Goal: Task Accomplishment & Management: Use online tool/utility

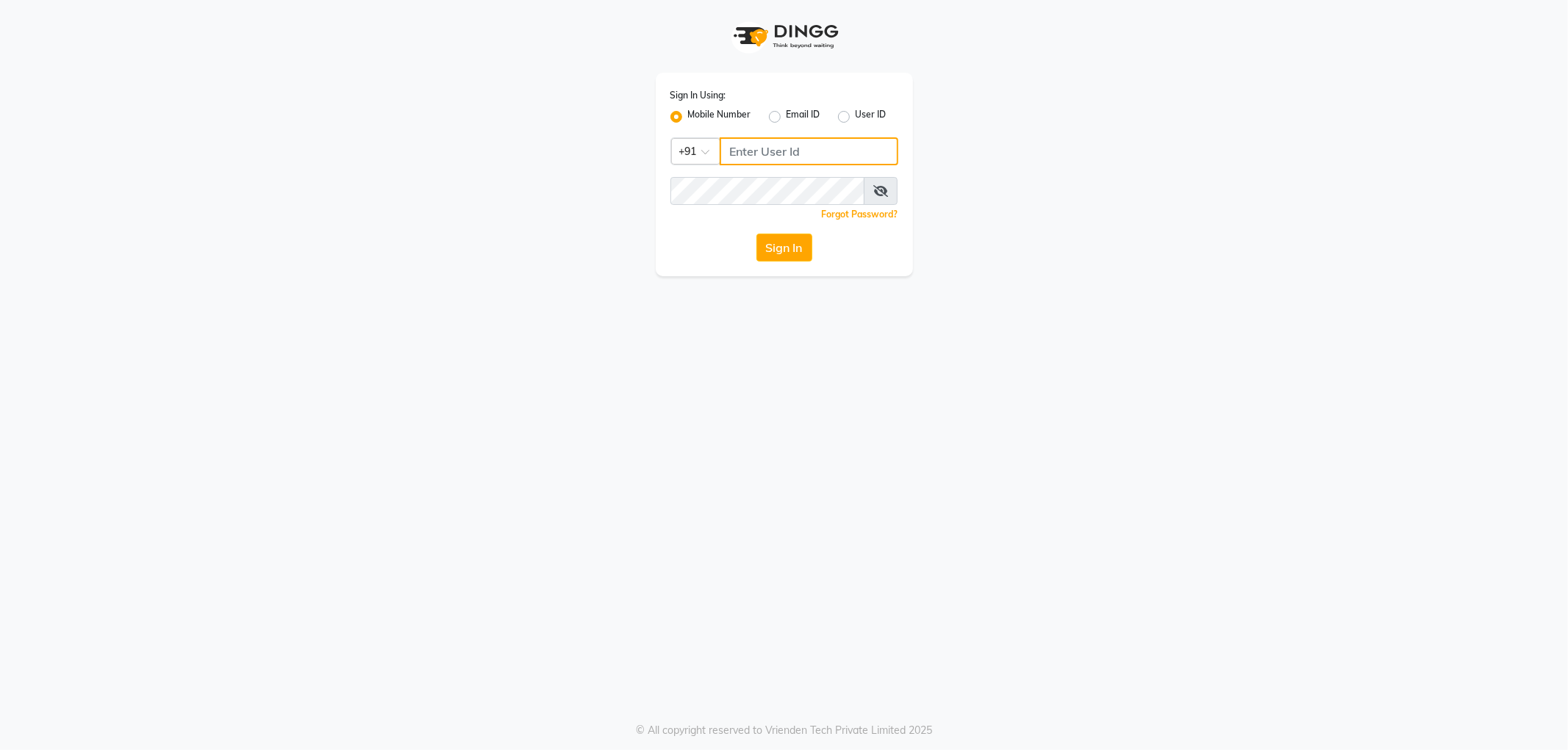
click at [761, 159] on input "Username" at bounding box center [809, 151] width 179 height 28
type input "9963099699"
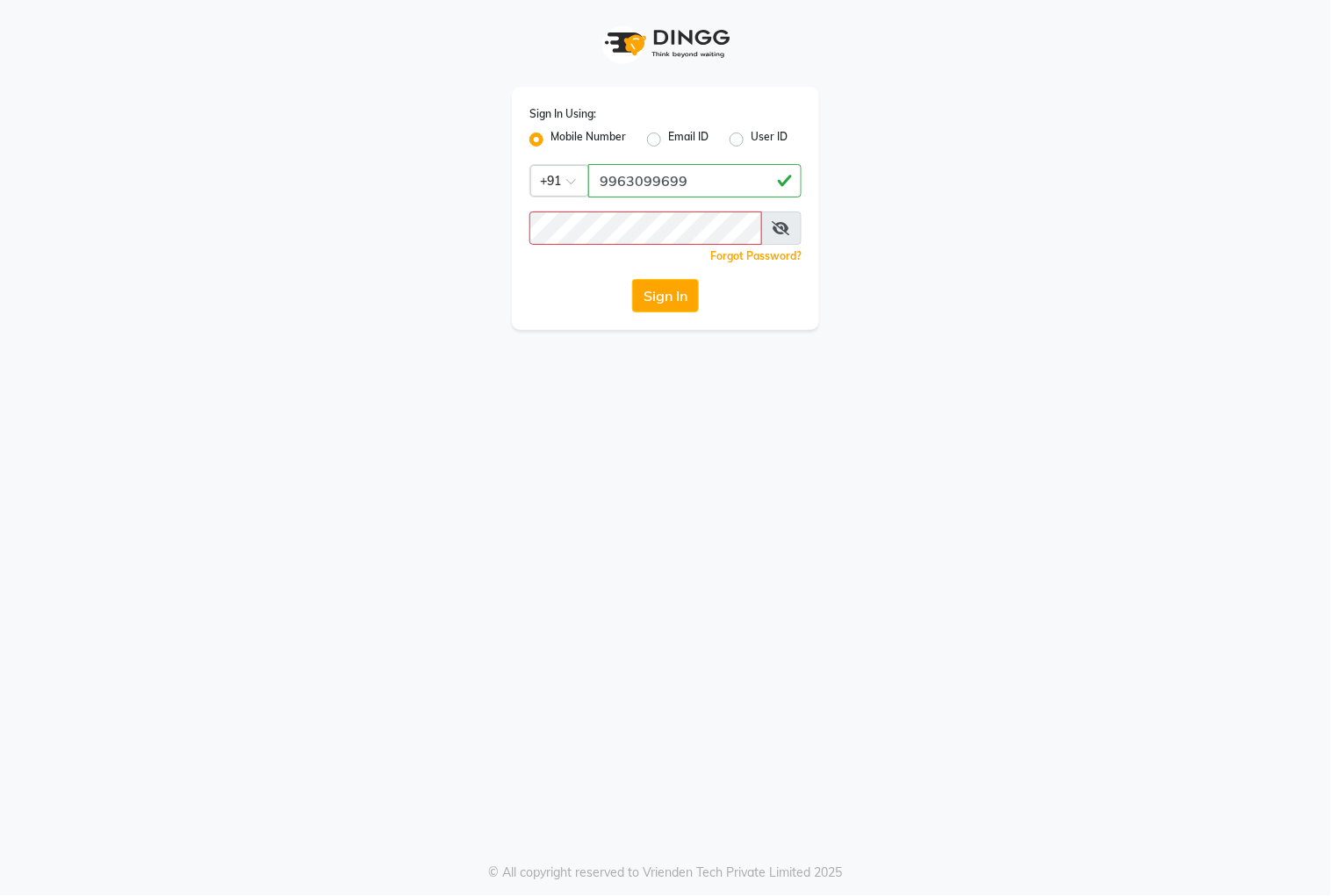
drag, startPoint x: 1230, startPoint y: 501, endPoint x: 1208, endPoint y: 493, distance: 23.4
click at [1229, 499] on div "Sign In Using: Mobile Number Email ID User ID Country Code × [PHONE_NUMBER] Rem…" at bounding box center [666, 448] width 1331 height 896
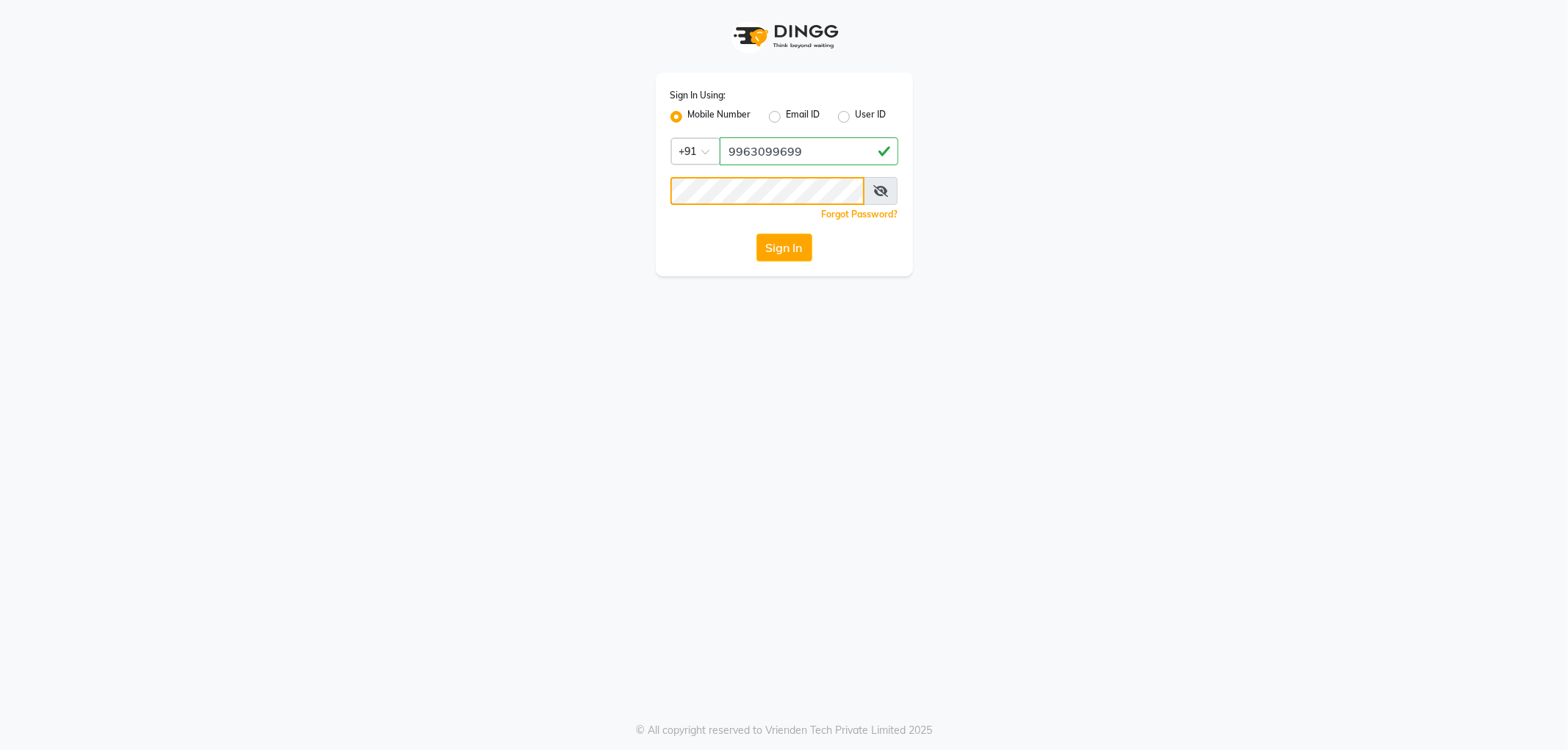
click at [756, 233] on button "Sign In" at bounding box center [784, 247] width 56 height 28
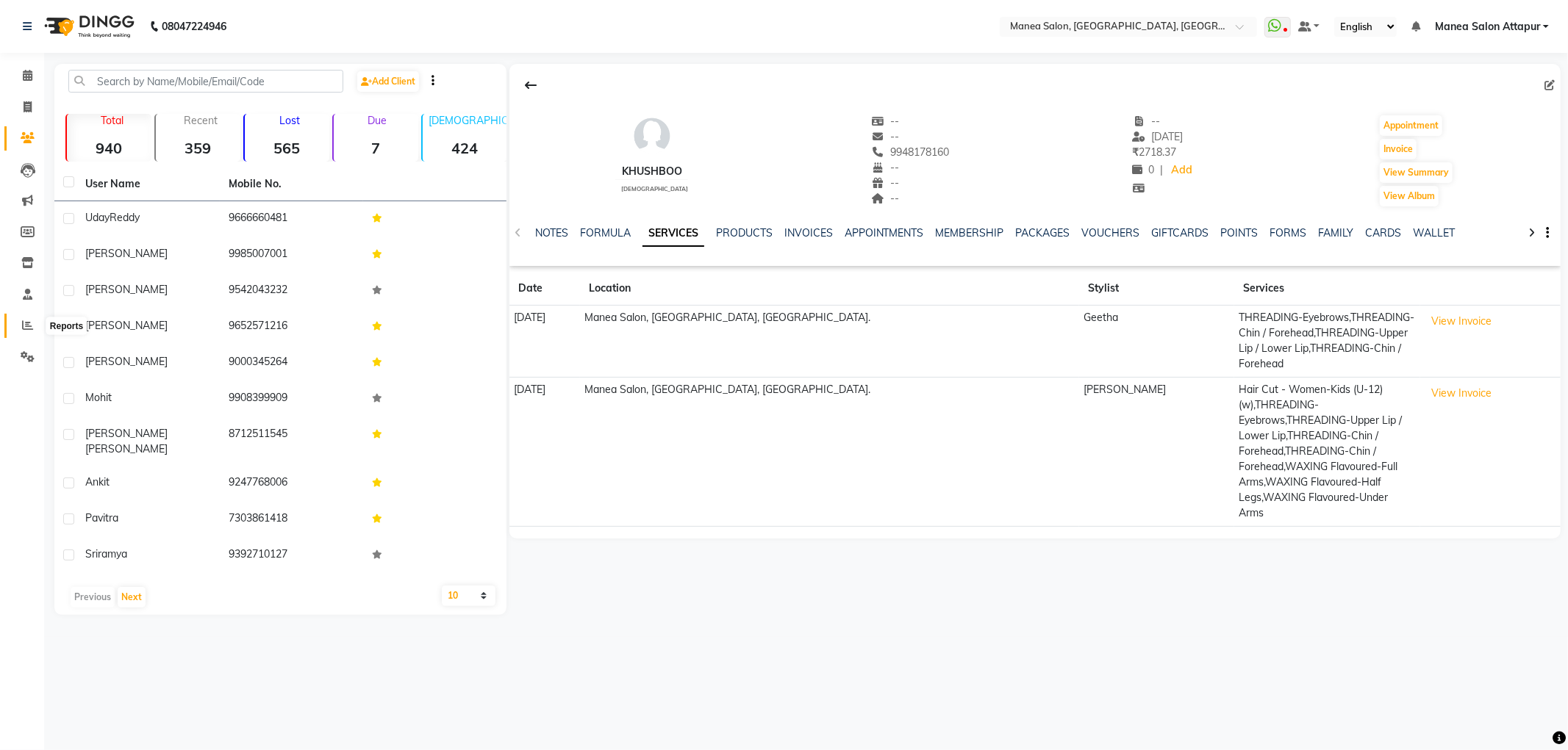
click at [27, 326] on icon at bounding box center [28, 325] width 11 height 11
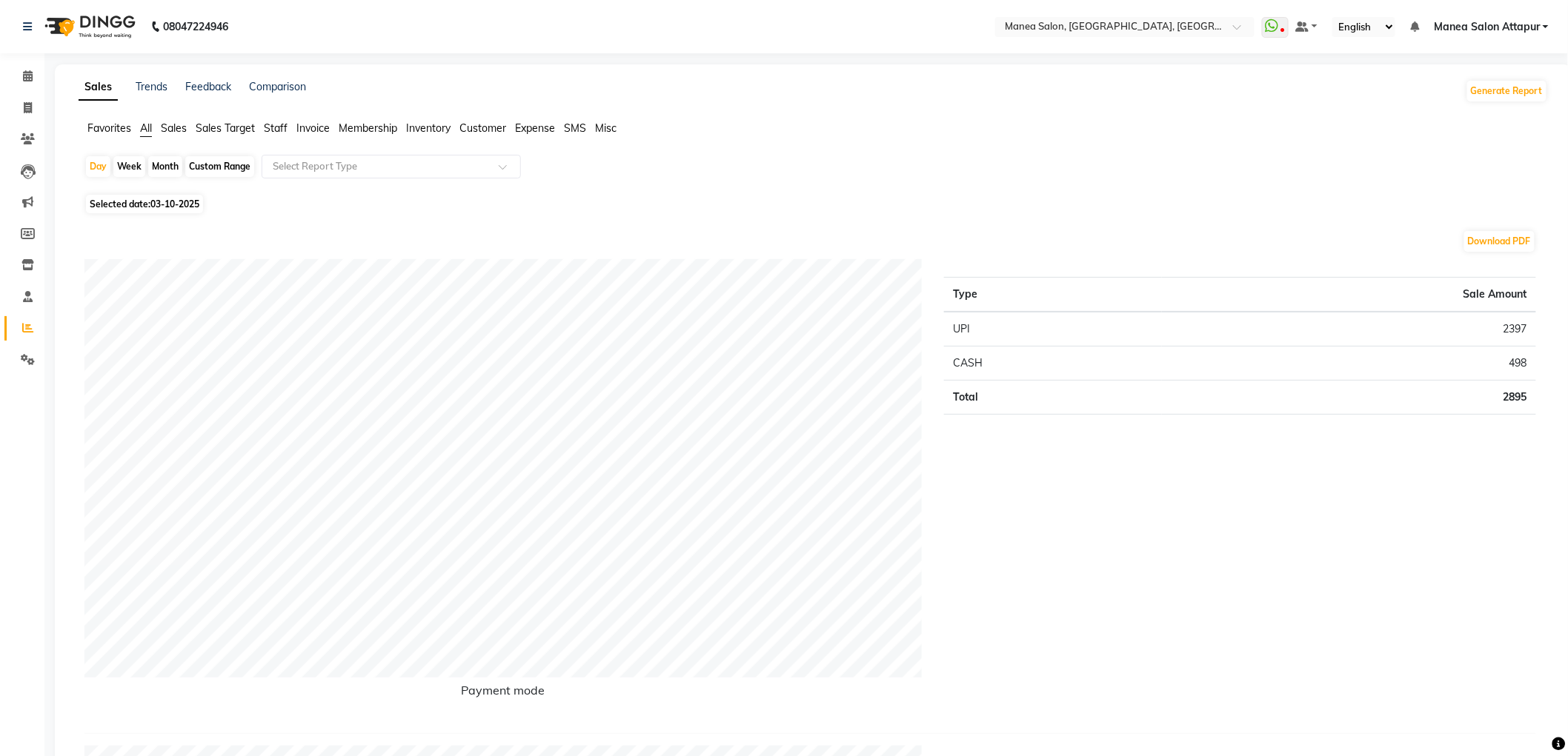
click at [156, 210] on span "Selected date: 03-10-2025" at bounding box center [144, 204] width 117 height 19
select select "10"
select select "2025"
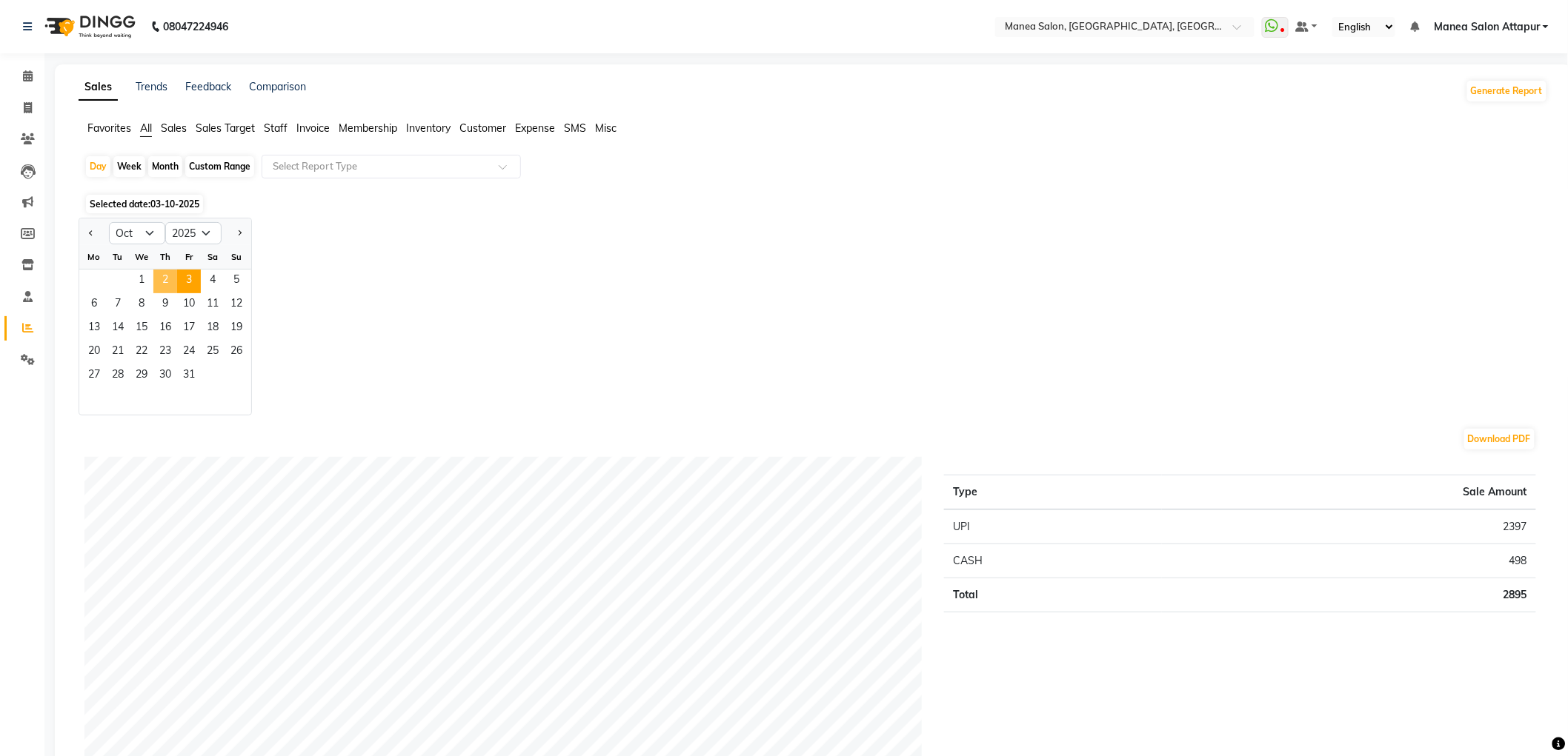
click at [165, 280] on span "2" at bounding box center [165, 282] width 24 height 24
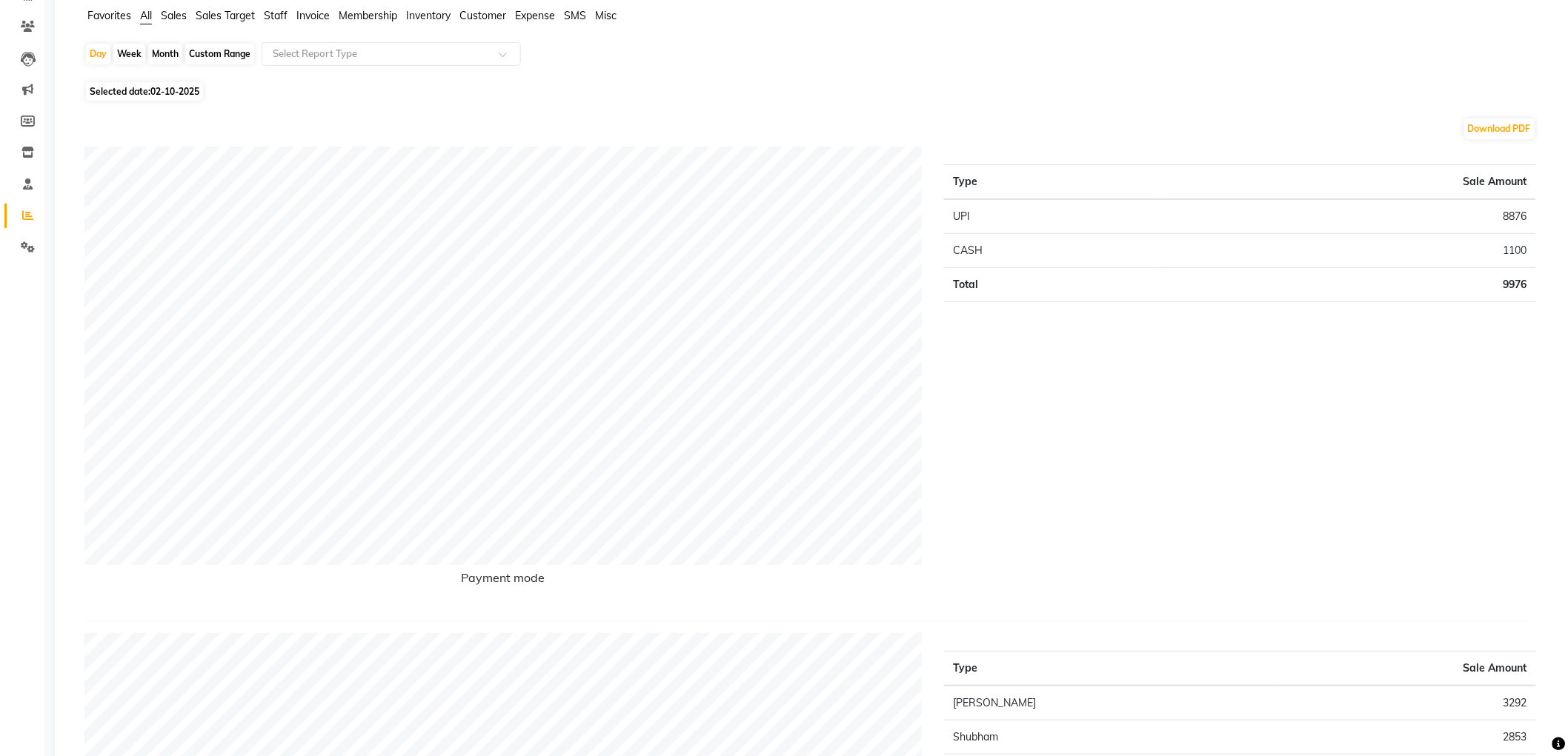
scroll to position [82, 0]
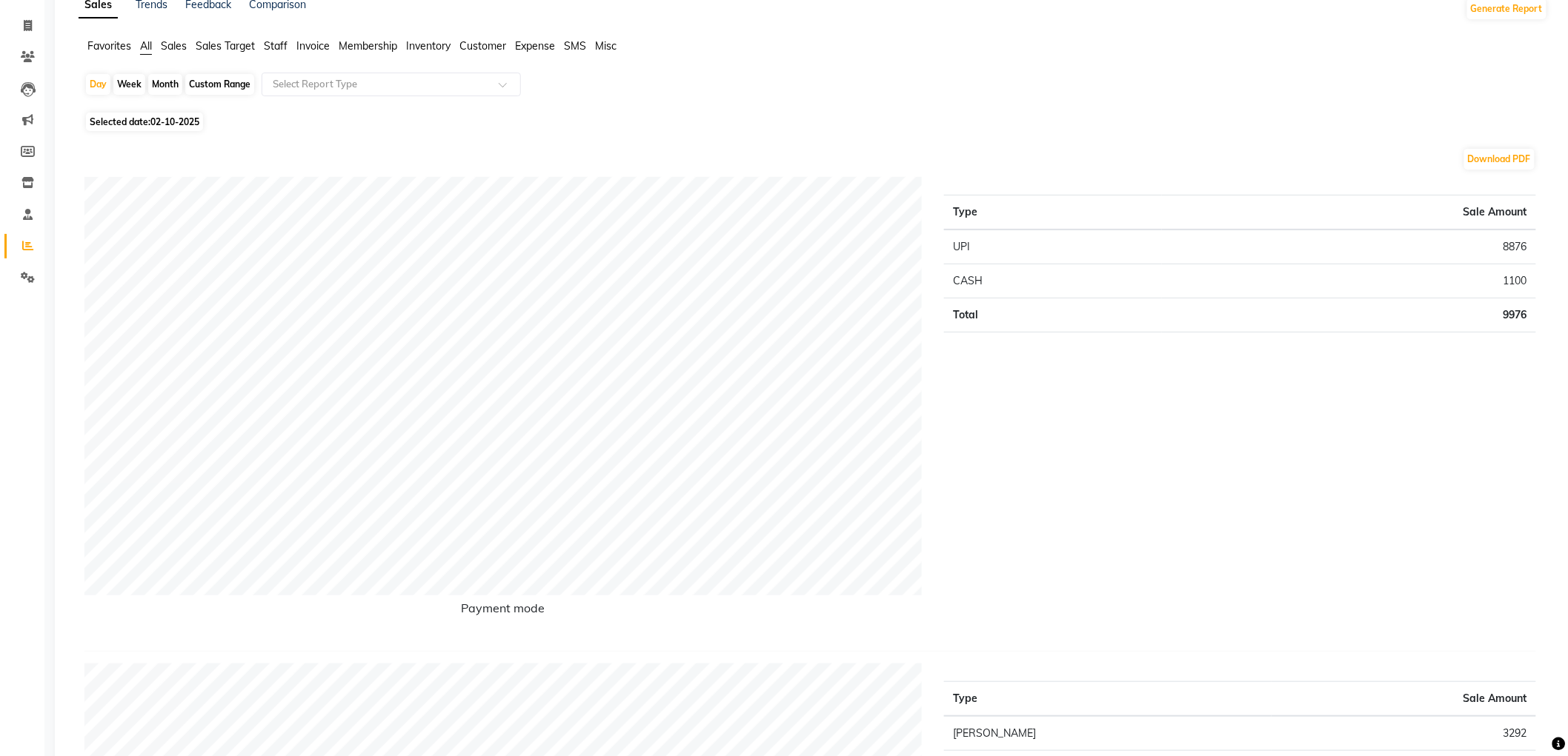
click at [173, 82] on div "Month" at bounding box center [165, 85] width 34 height 21
select select "10"
select select "2025"
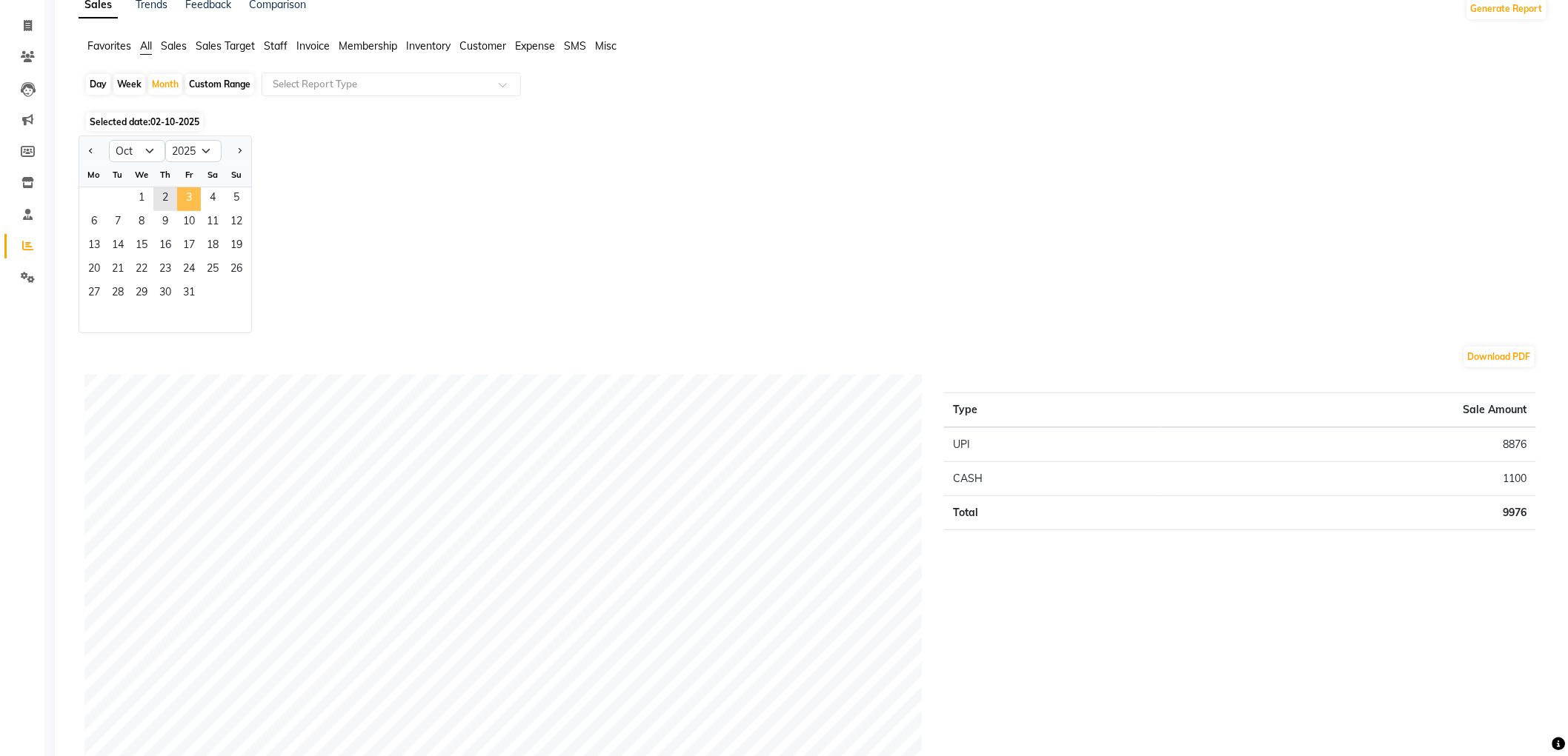
click at [193, 196] on span "3" at bounding box center [189, 199] width 24 height 24
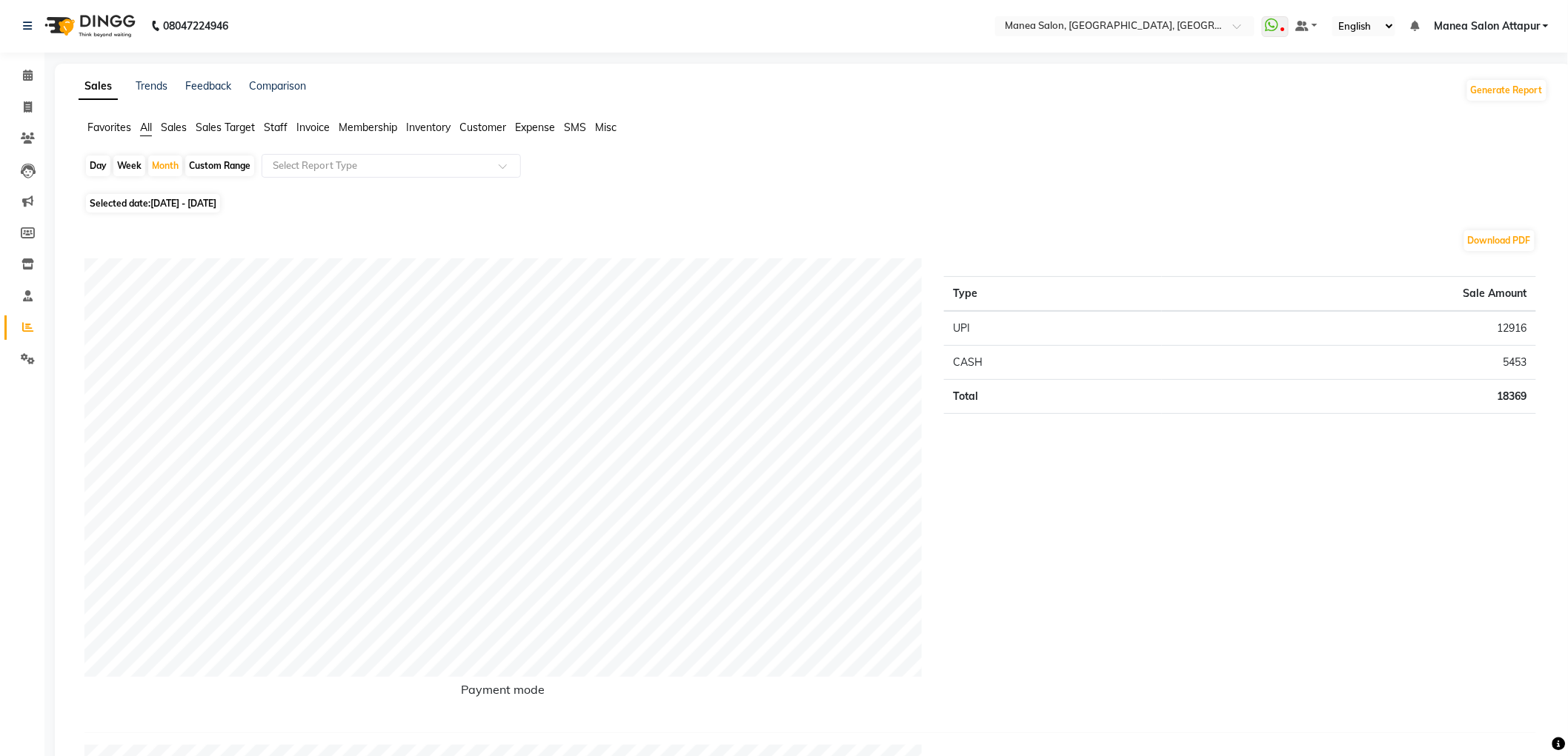
scroll to position [0, 0]
click at [29, 112] on icon at bounding box center [28, 107] width 8 height 11
select select "service"
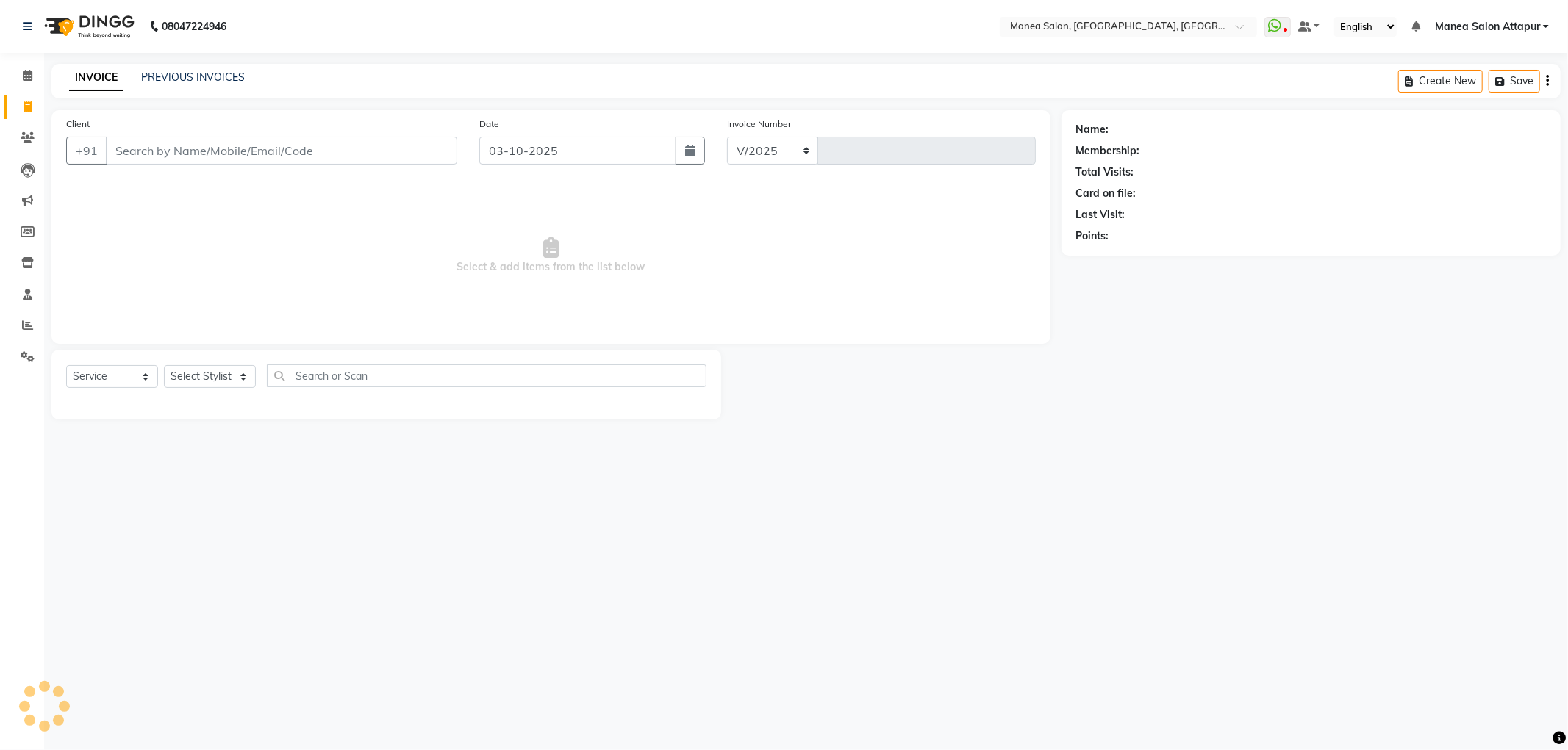
select select "6587"
type input "1317"
select select "membership"
click at [31, 334] on span at bounding box center [28, 326] width 26 height 17
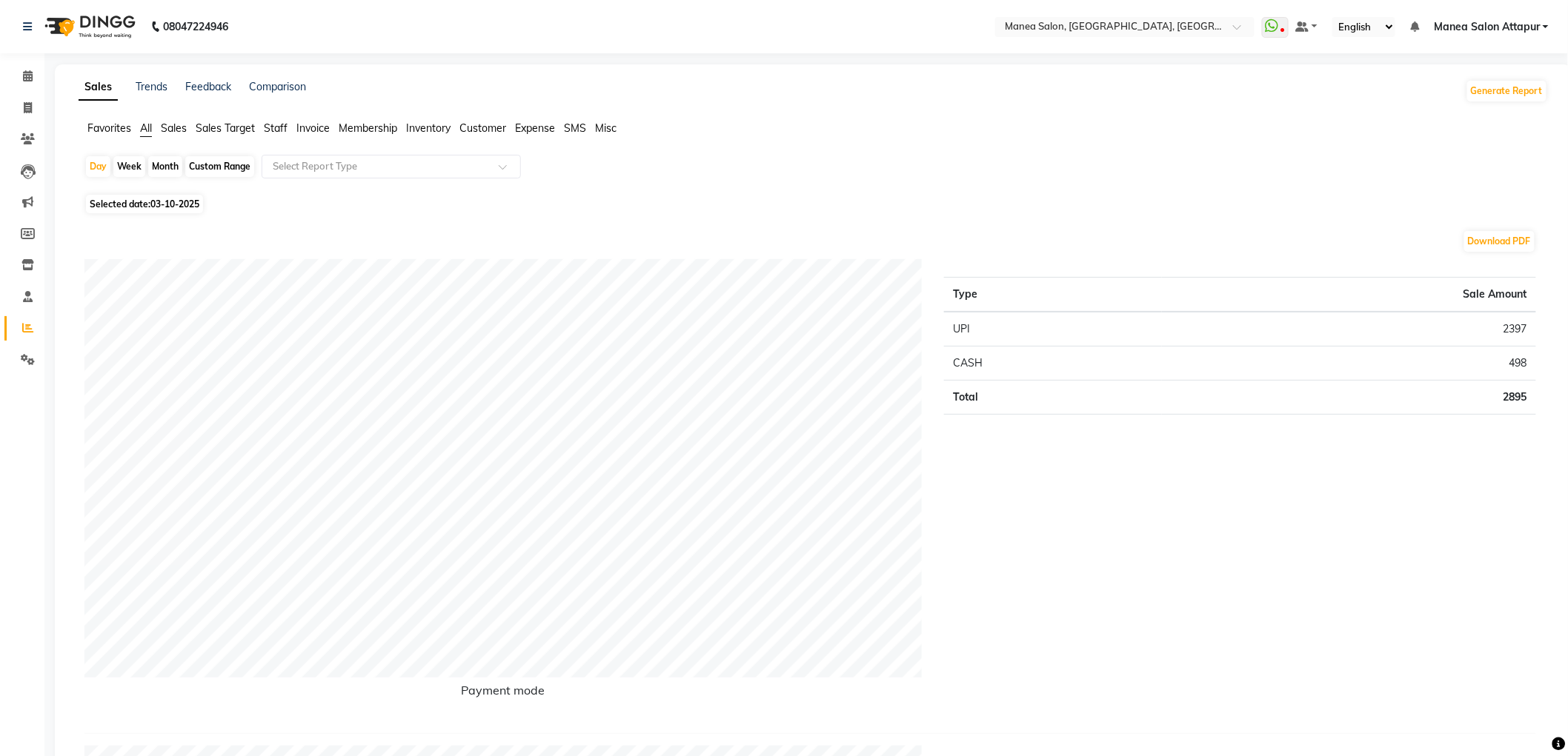
click at [175, 168] on div "Month" at bounding box center [165, 167] width 34 height 21
select select "10"
select select "2025"
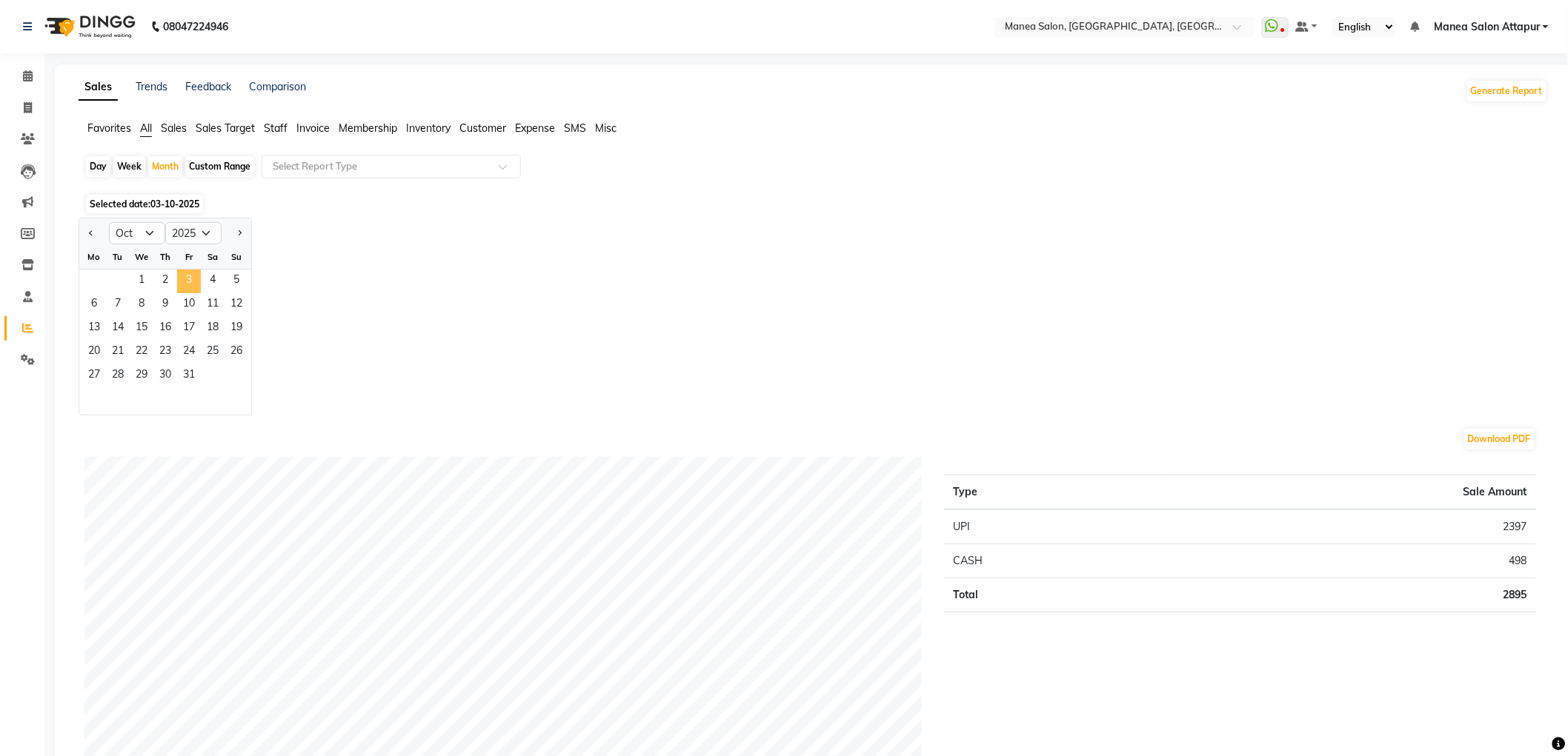
click at [190, 277] on span "3" at bounding box center [189, 282] width 24 height 24
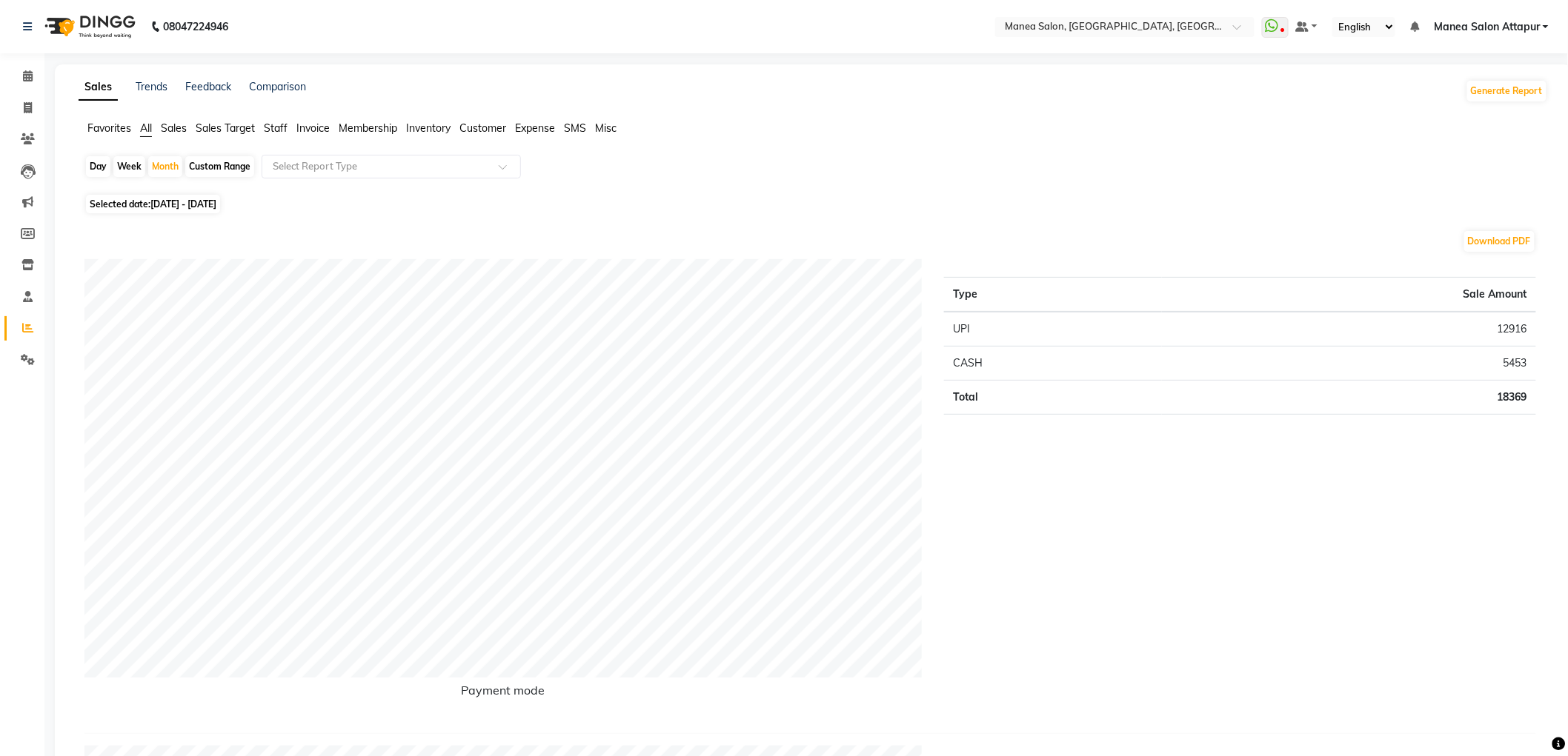
click at [93, 174] on div "Day" at bounding box center [98, 167] width 25 height 21
select select "10"
select select "2025"
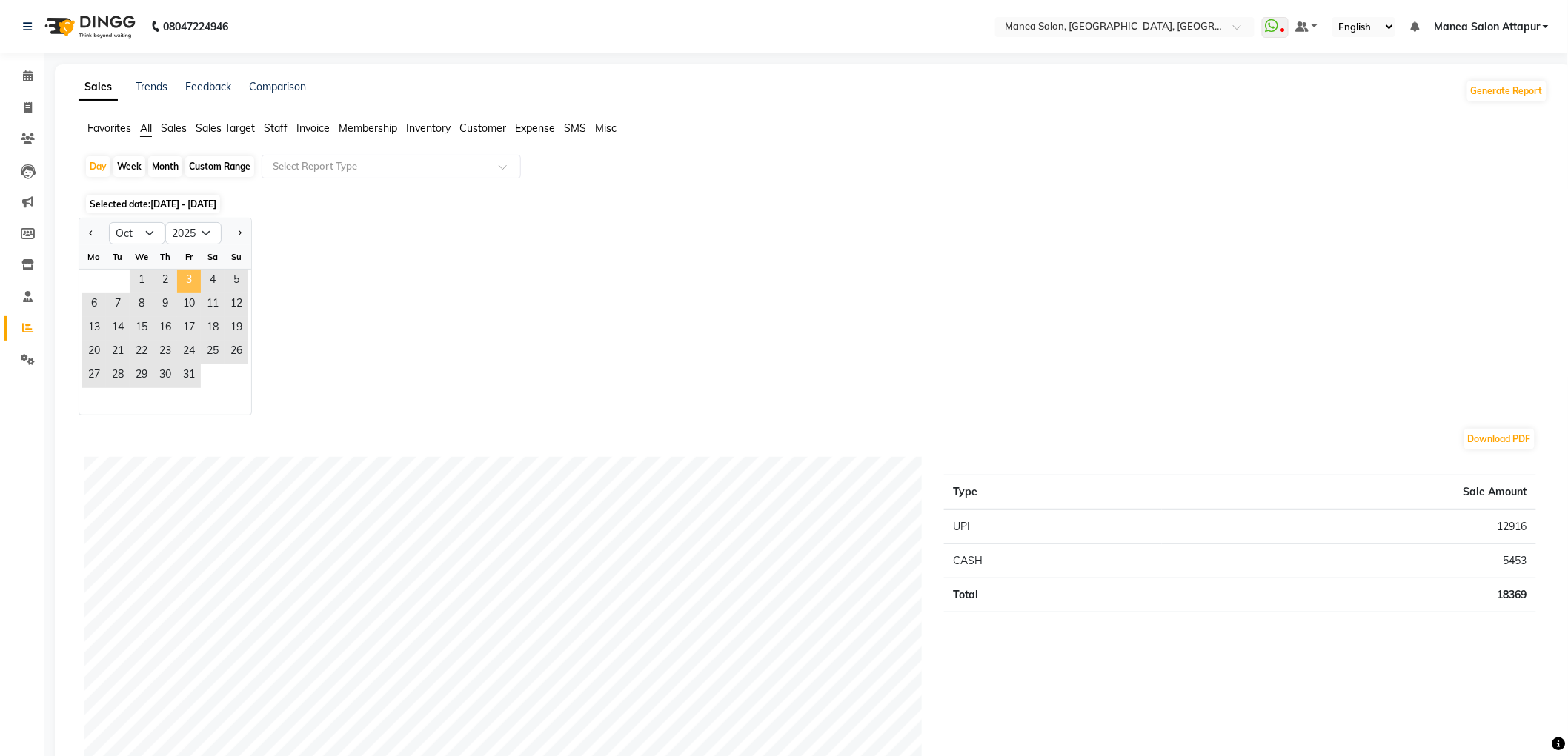
click at [191, 275] on span "3" at bounding box center [189, 282] width 24 height 24
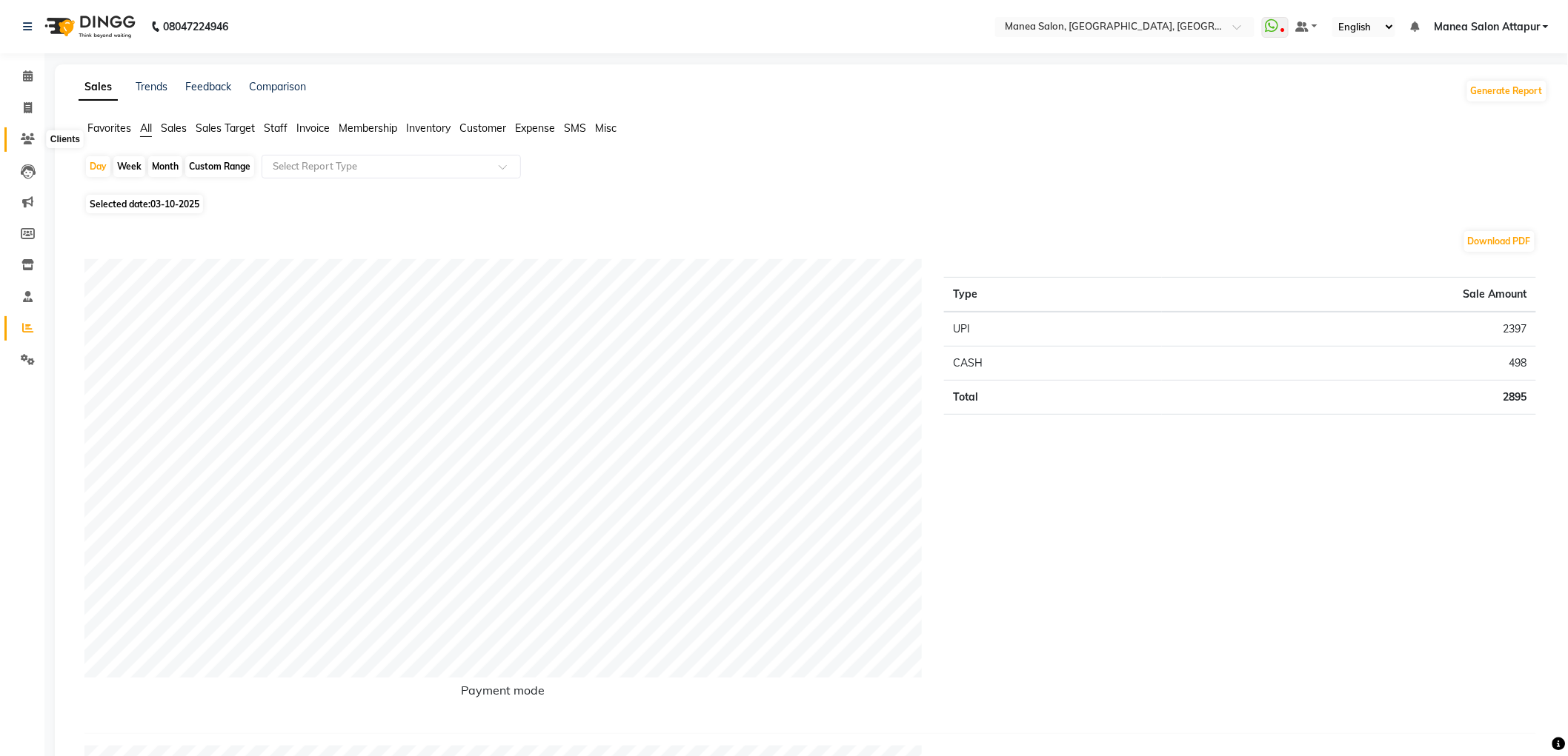
click at [26, 138] on icon at bounding box center [28, 138] width 14 height 11
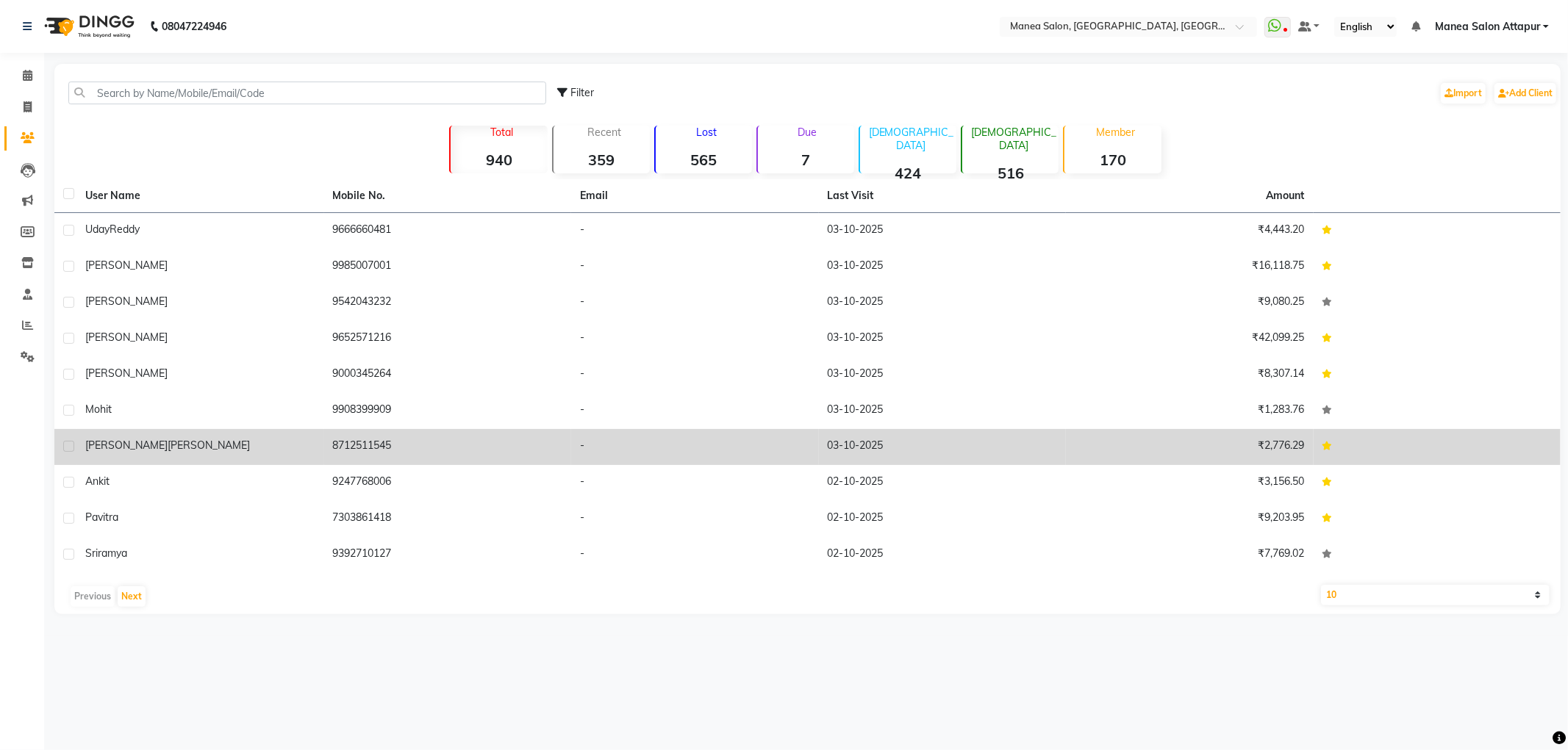
click at [862, 444] on td "03-10-2025" at bounding box center [942, 447] width 248 height 36
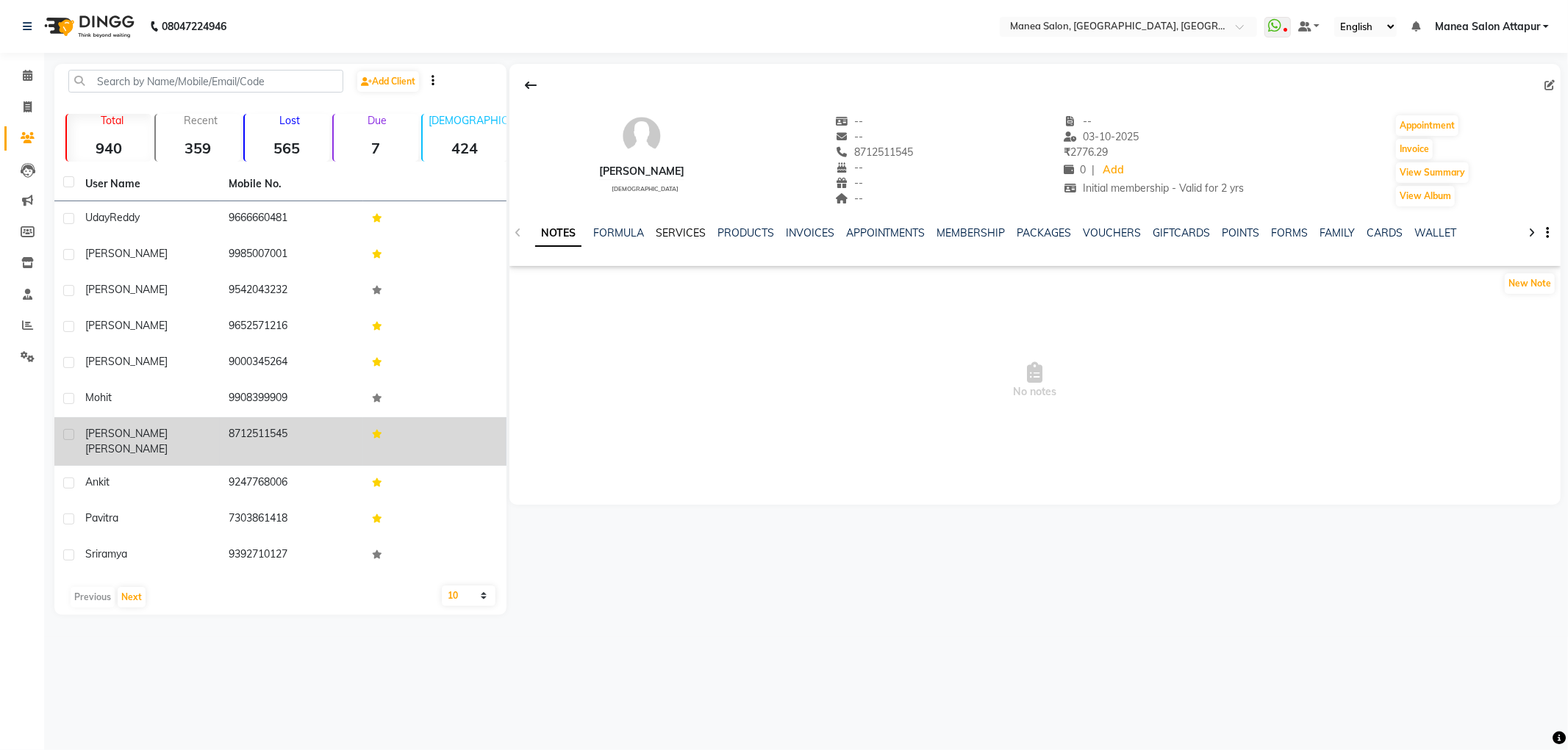
click at [685, 233] on link "SERVICES" at bounding box center [680, 233] width 50 height 13
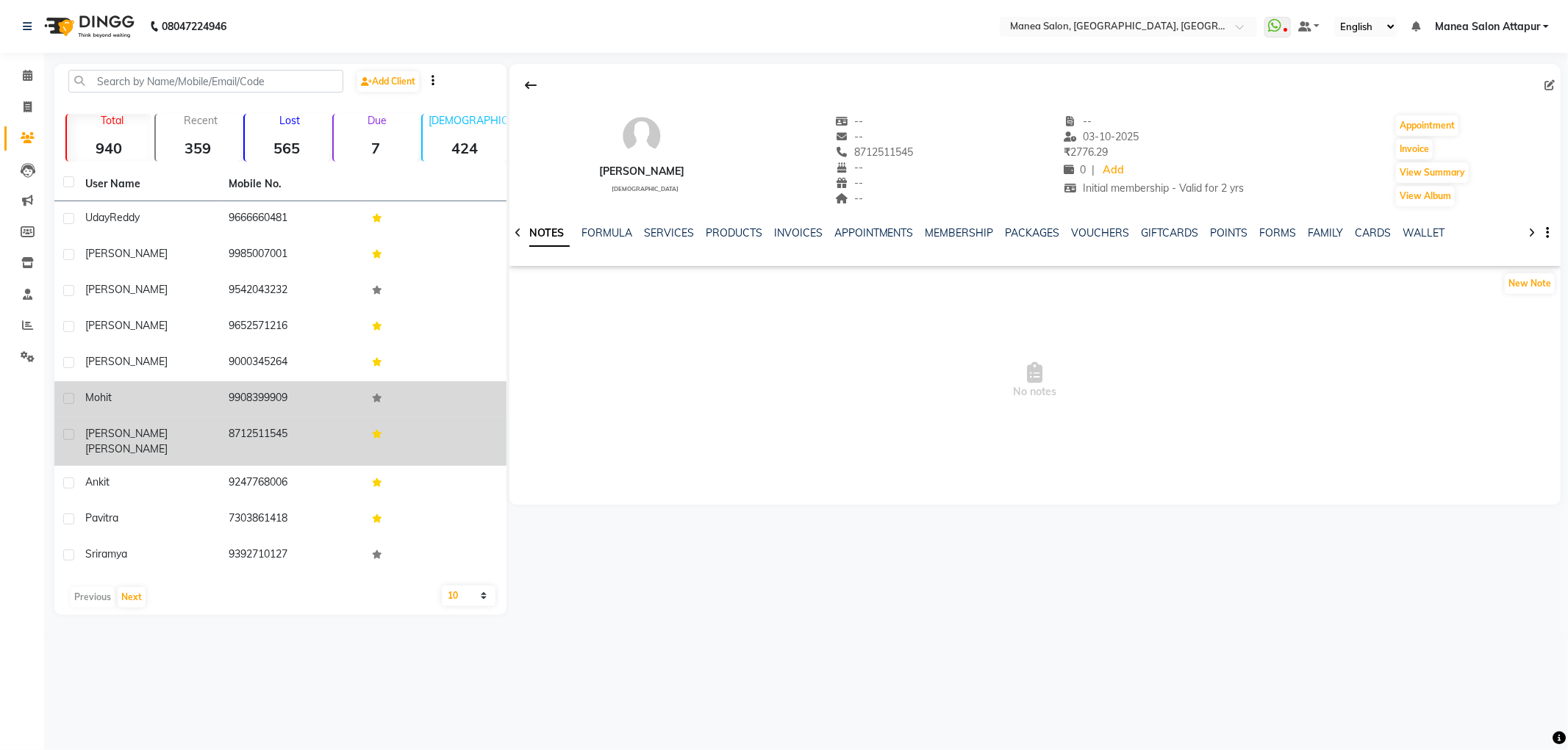
click at [272, 401] on td "9908399909" at bounding box center [292, 400] width 143 height 36
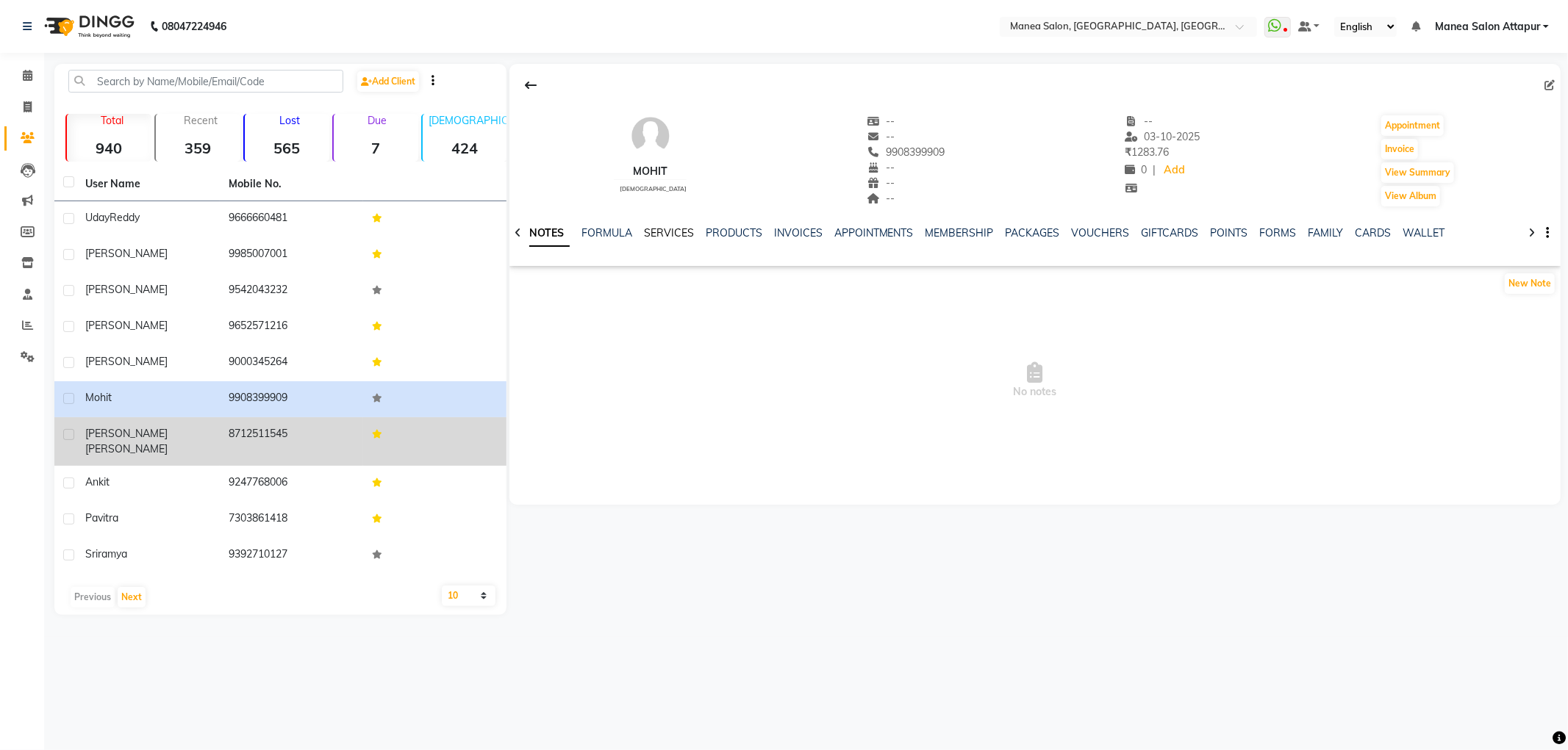
click at [667, 227] on link "SERVICES" at bounding box center [668, 233] width 50 height 13
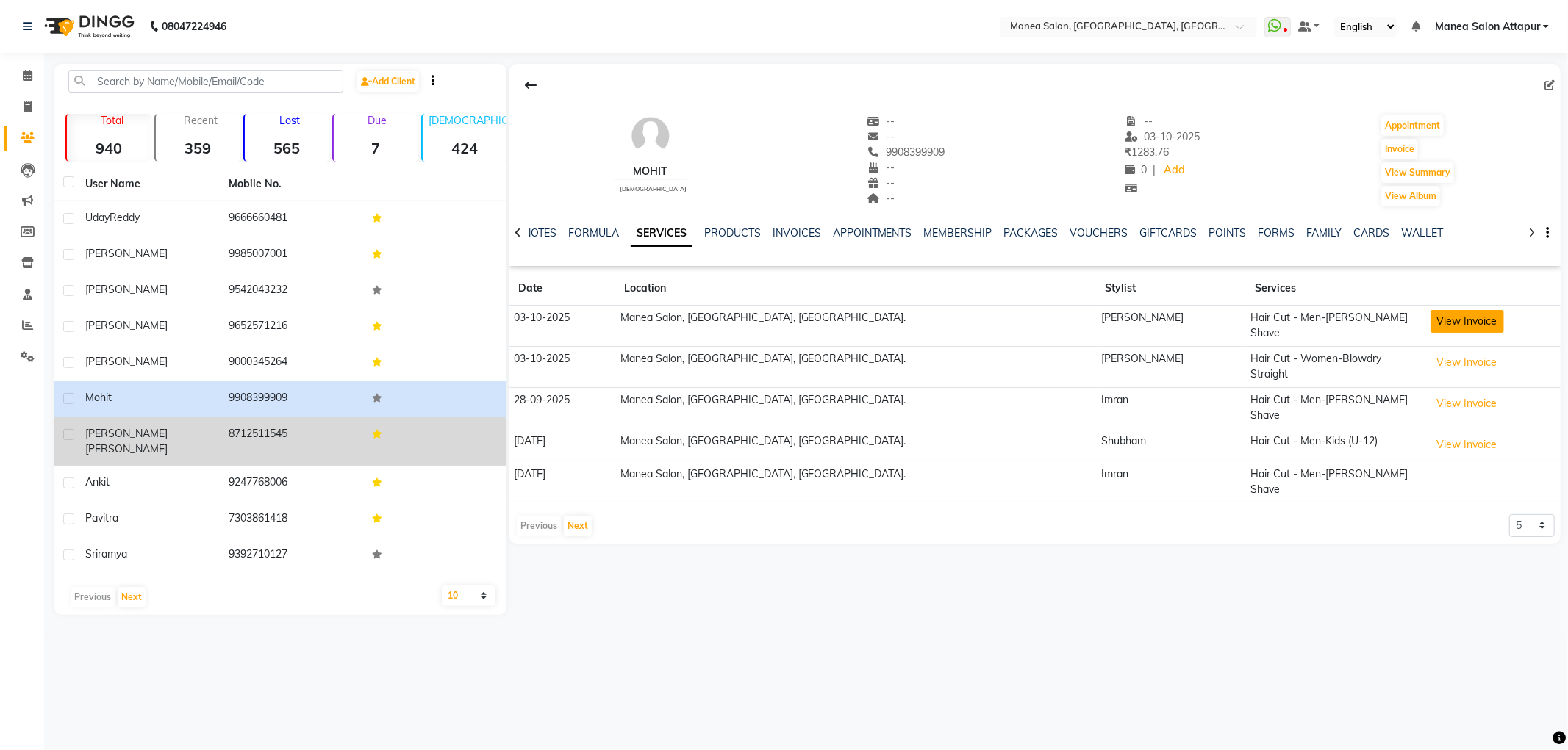
click at [1430, 319] on button "View Invoice" at bounding box center [1467, 321] width 74 height 23
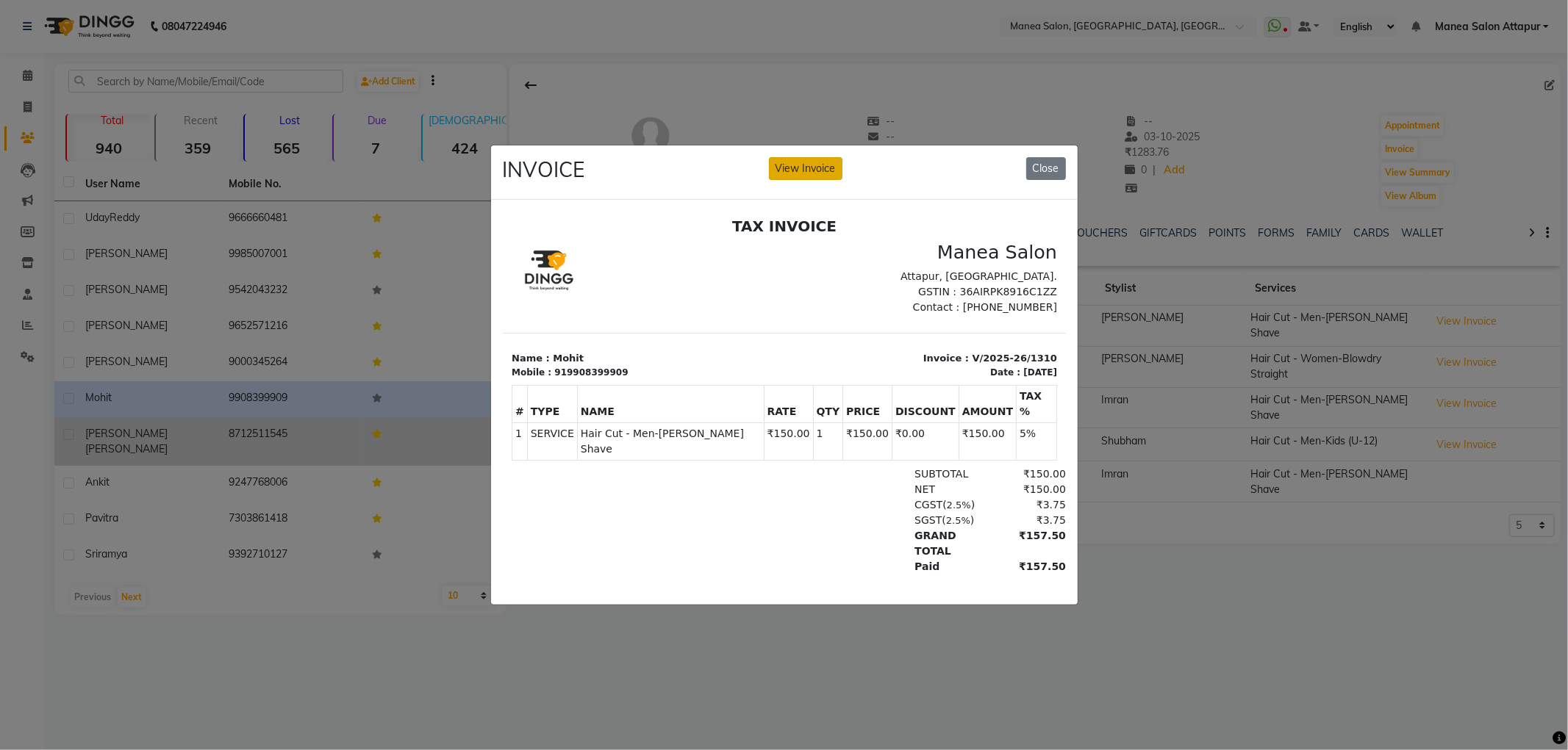
click at [821, 160] on button "View Invoice" at bounding box center [805, 168] width 74 height 23
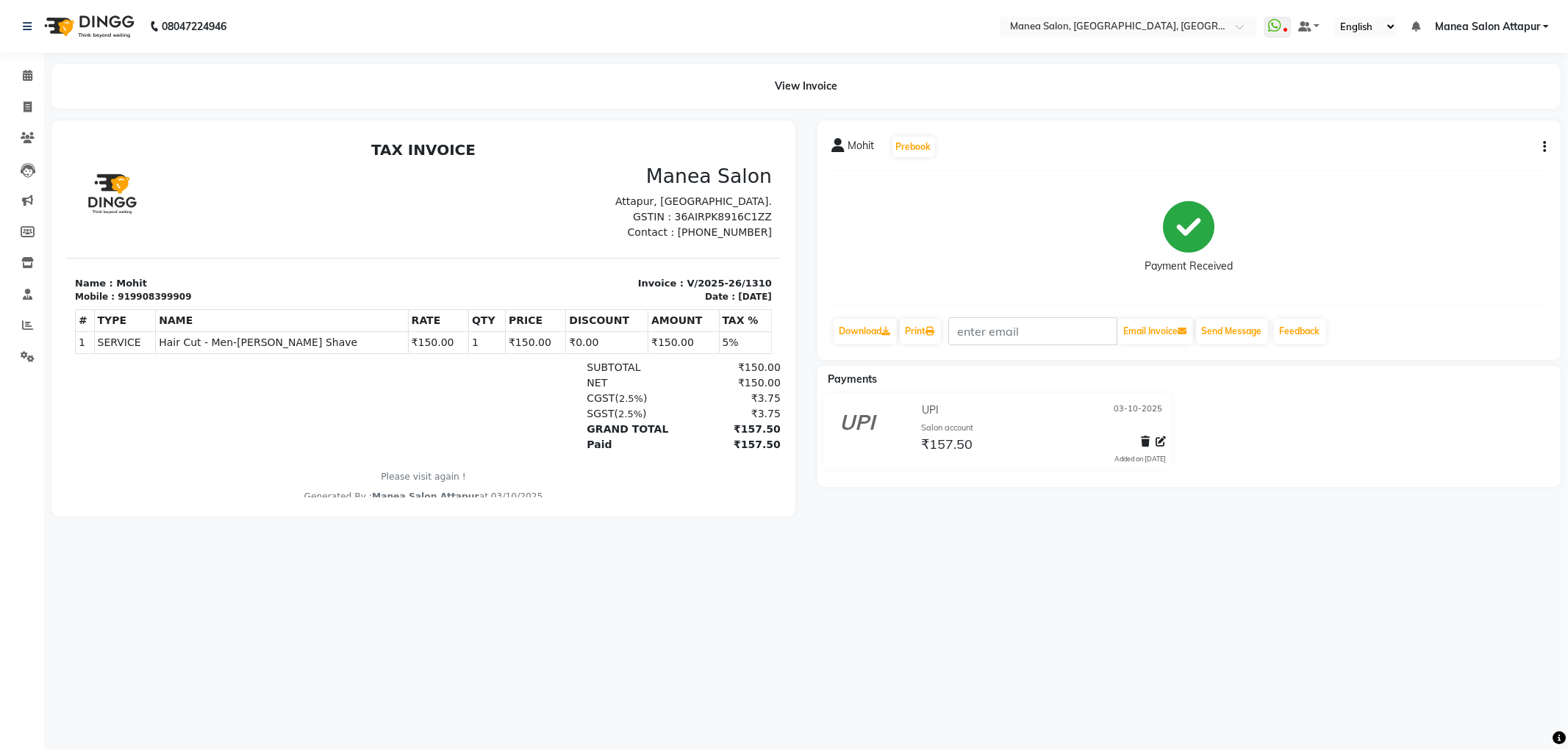
click at [1541, 150] on button "button" at bounding box center [1541, 147] width 9 height 16
click at [1482, 148] on div "Edit Item Staff" at bounding box center [1470, 147] width 101 height 19
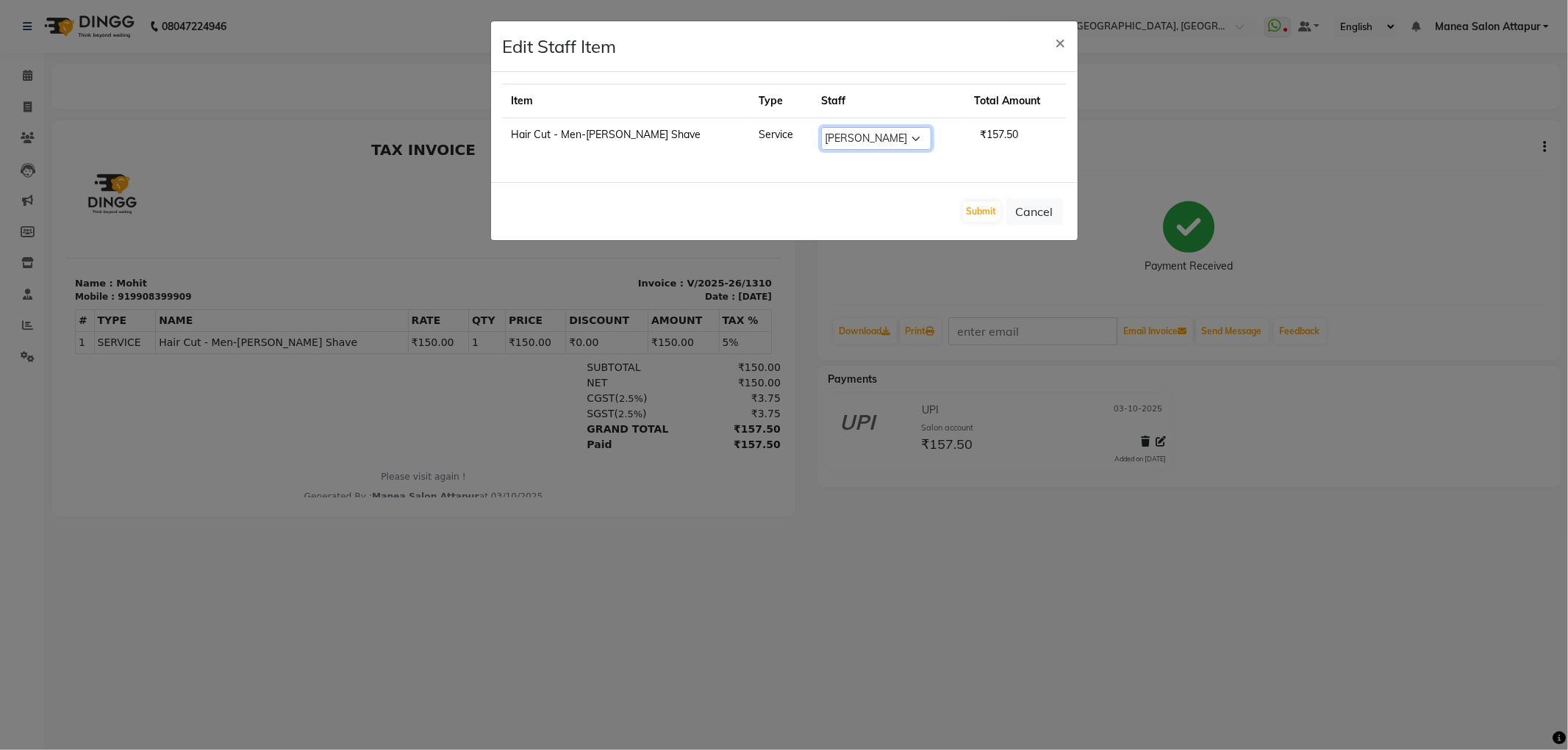
click at [884, 138] on select "Select [PERSON_NAME] [PERSON_NAME] [PERSON_NAME] [PERSON_NAME] [PERSON_NAME] [P…" at bounding box center [876, 139] width 110 height 23
select select "84082"
click at [821, 127] on select "Select [PERSON_NAME] [PERSON_NAME] [PERSON_NAME] [PERSON_NAME] [PERSON_NAME] [P…" at bounding box center [876, 139] width 110 height 23
click at [977, 207] on button "Submit" at bounding box center [981, 212] width 37 height 21
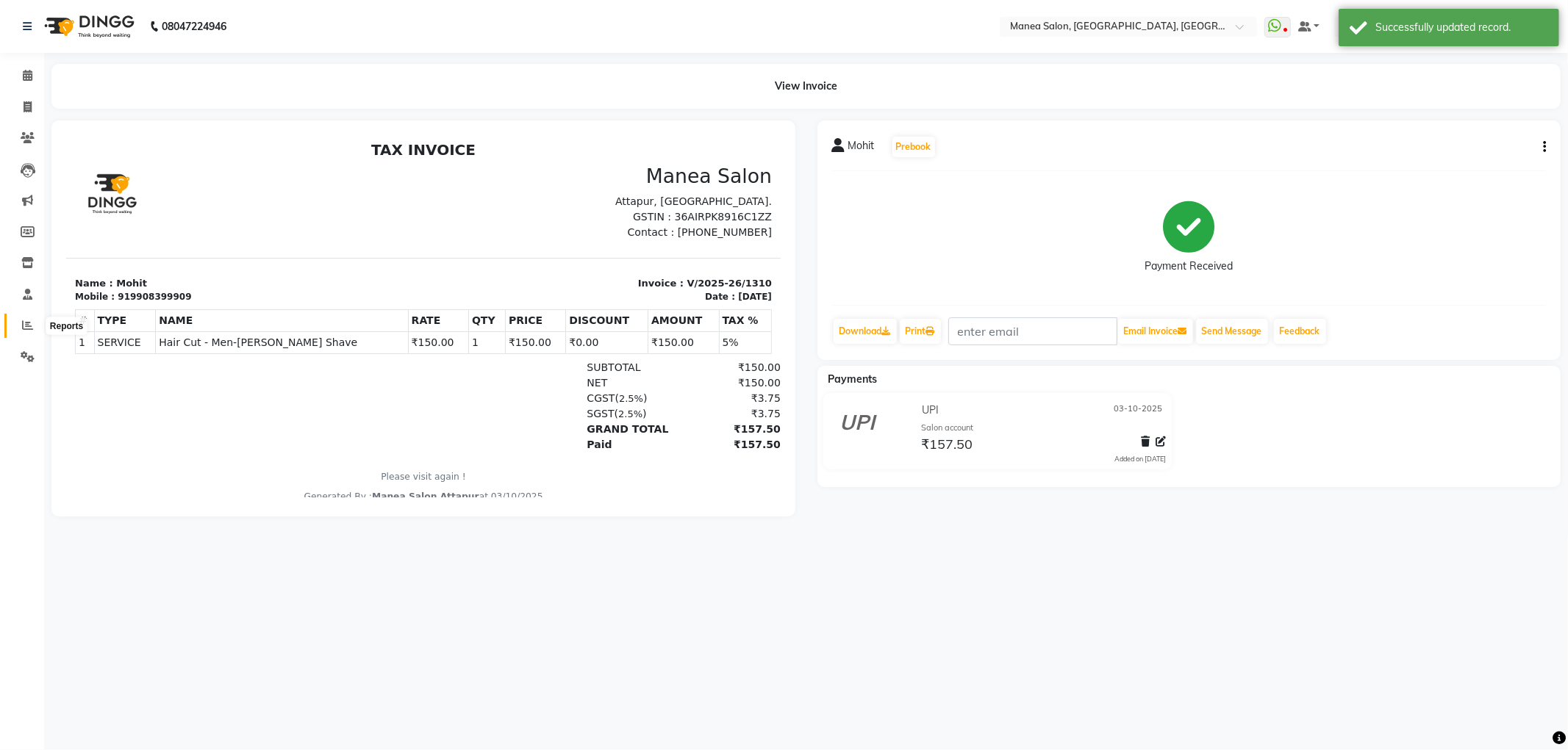
click at [25, 327] on icon at bounding box center [28, 325] width 11 height 11
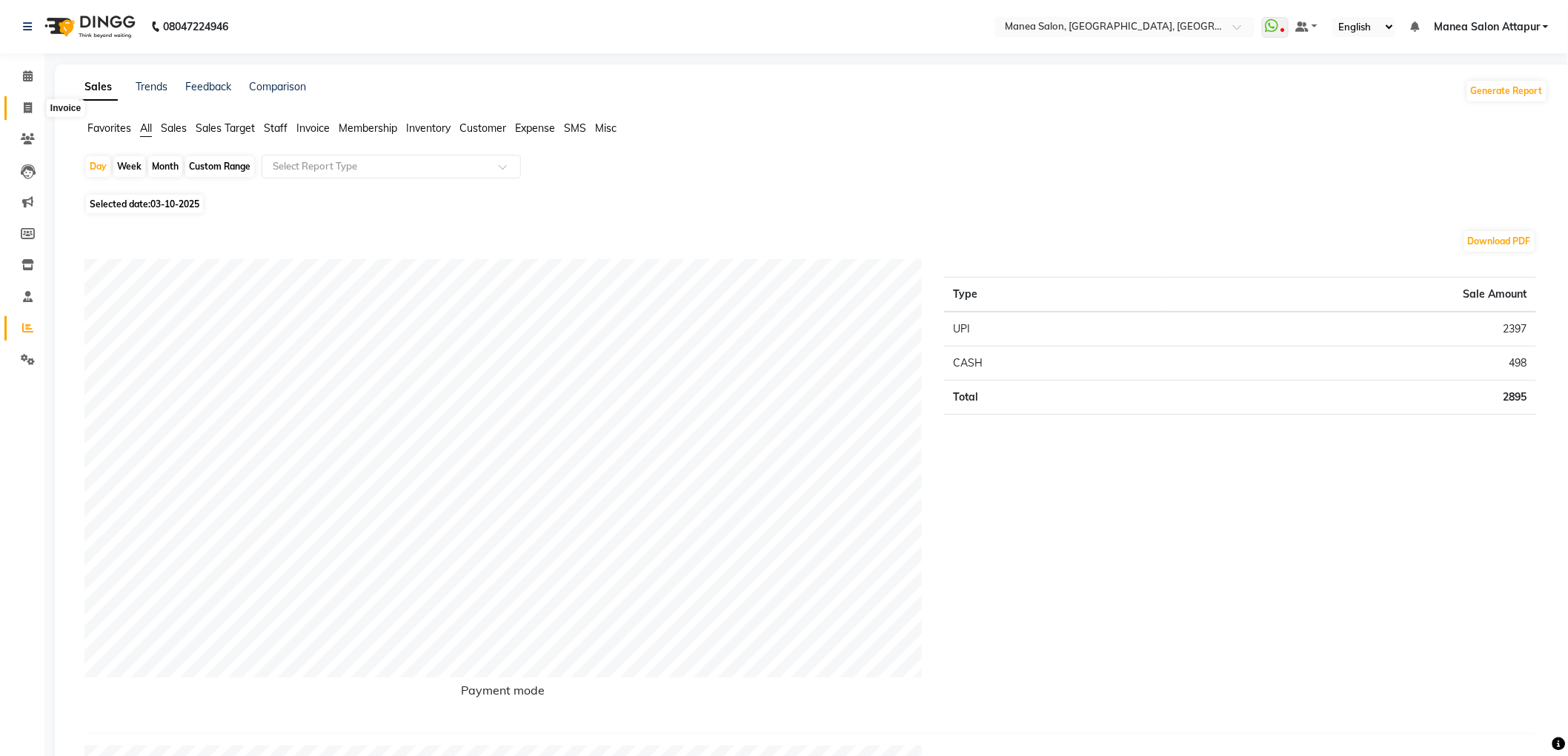
click at [33, 101] on span at bounding box center [28, 108] width 26 height 17
select select "service"
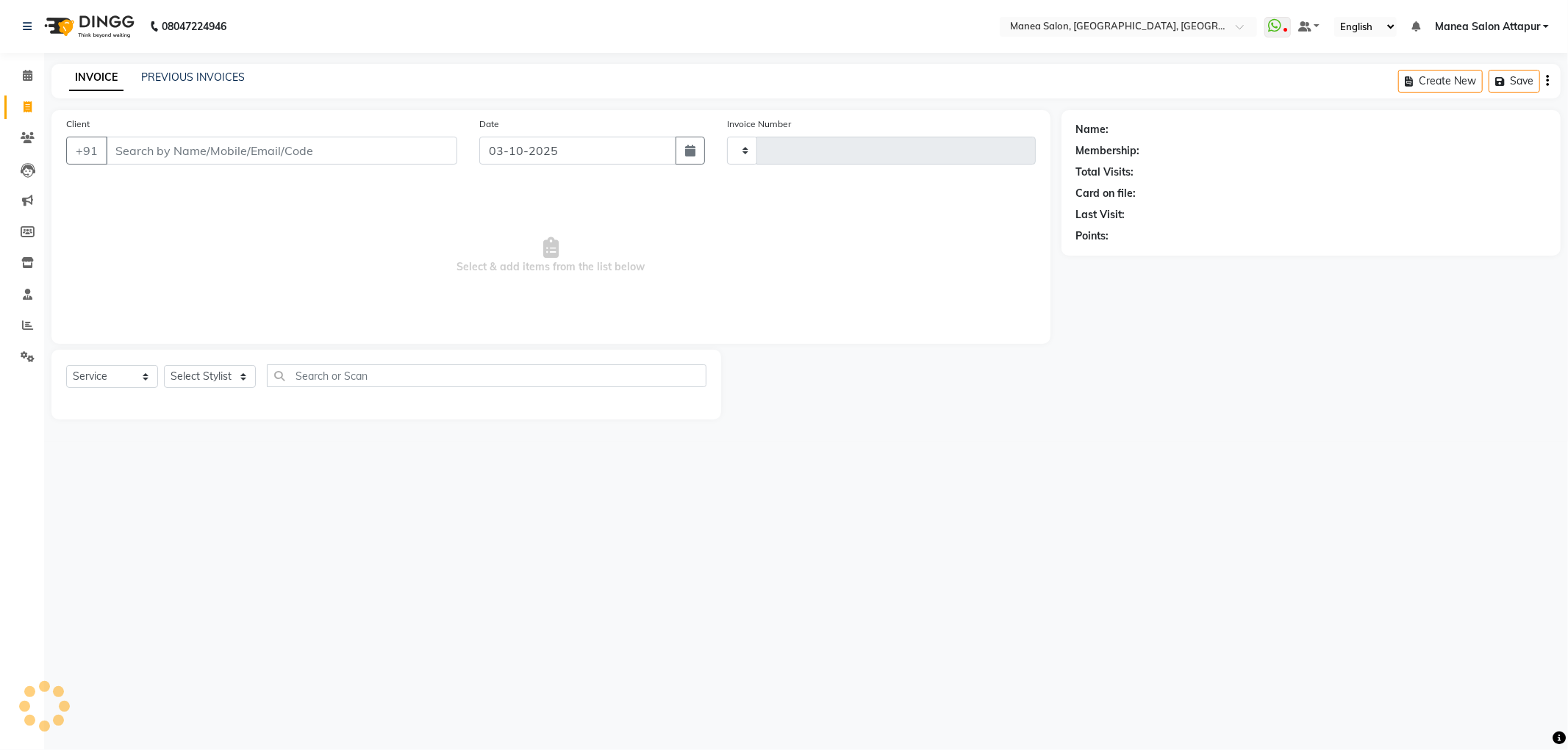
type input "1317"
select select "6587"
click at [127, 372] on select "Select Service Product Membership Package Voucher Prepaid Gift Card" at bounding box center [112, 376] width 92 height 23
select select "service"
click at [66, 366] on select "Select Service Product Membership Package Voucher Prepaid Gift Card" at bounding box center [112, 376] width 92 height 23
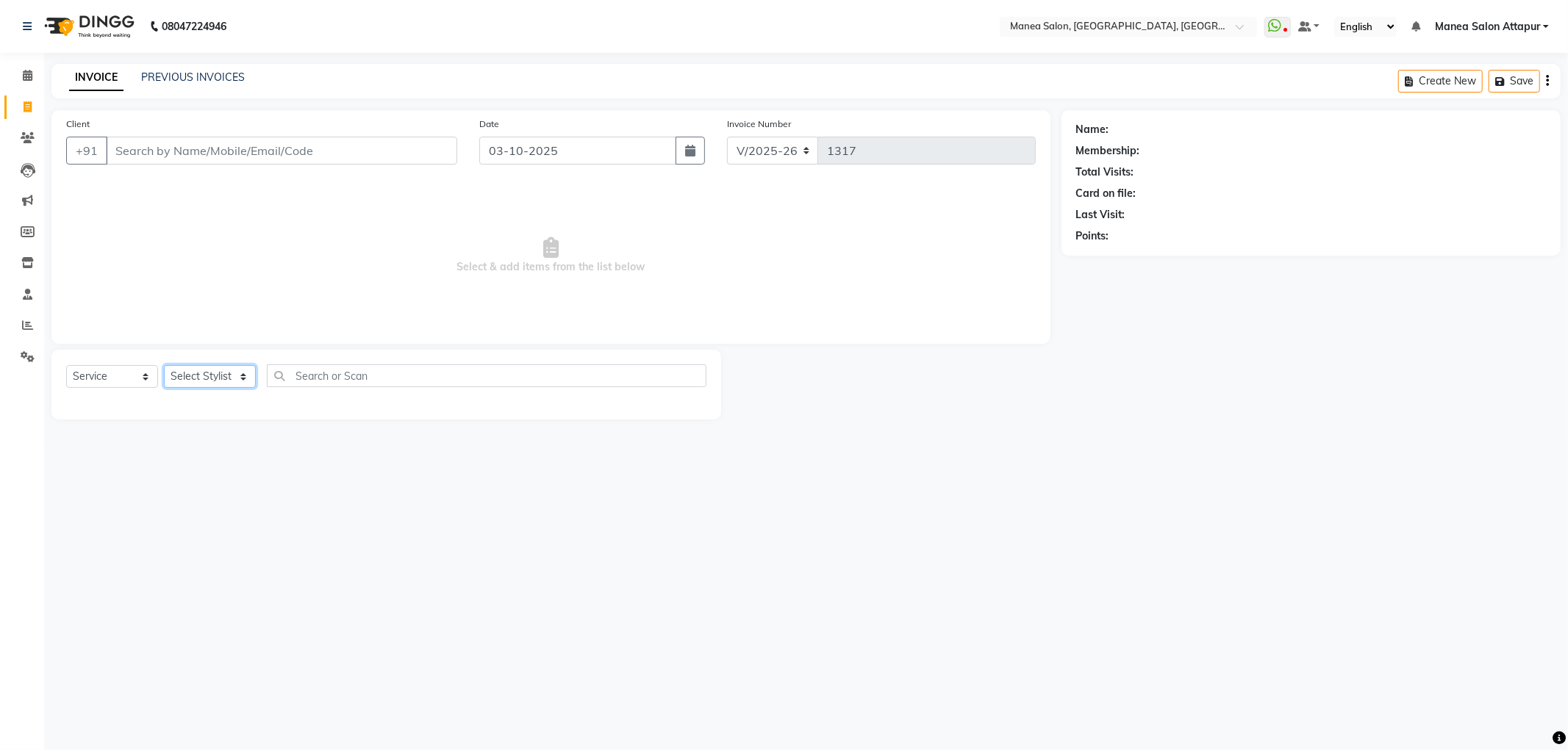
drag, startPoint x: 209, startPoint y: 371, endPoint x: 204, endPoint y: 387, distance: 16.8
click at [209, 371] on select "Select Stylist Aryan Ashok [PERSON_NAME] [PERSON_NAME] [PERSON_NAME] [PERSON_NA…" at bounding box center [210, 376] width 92 height 23
click at [164, 366] on select "Select Stylist Aryan Ashok [PERSON_NAME] [PERSON_NAME] [PERSON_NAME] [PERSON_NA…" at bounding box center [210, 376] width 92 height 23
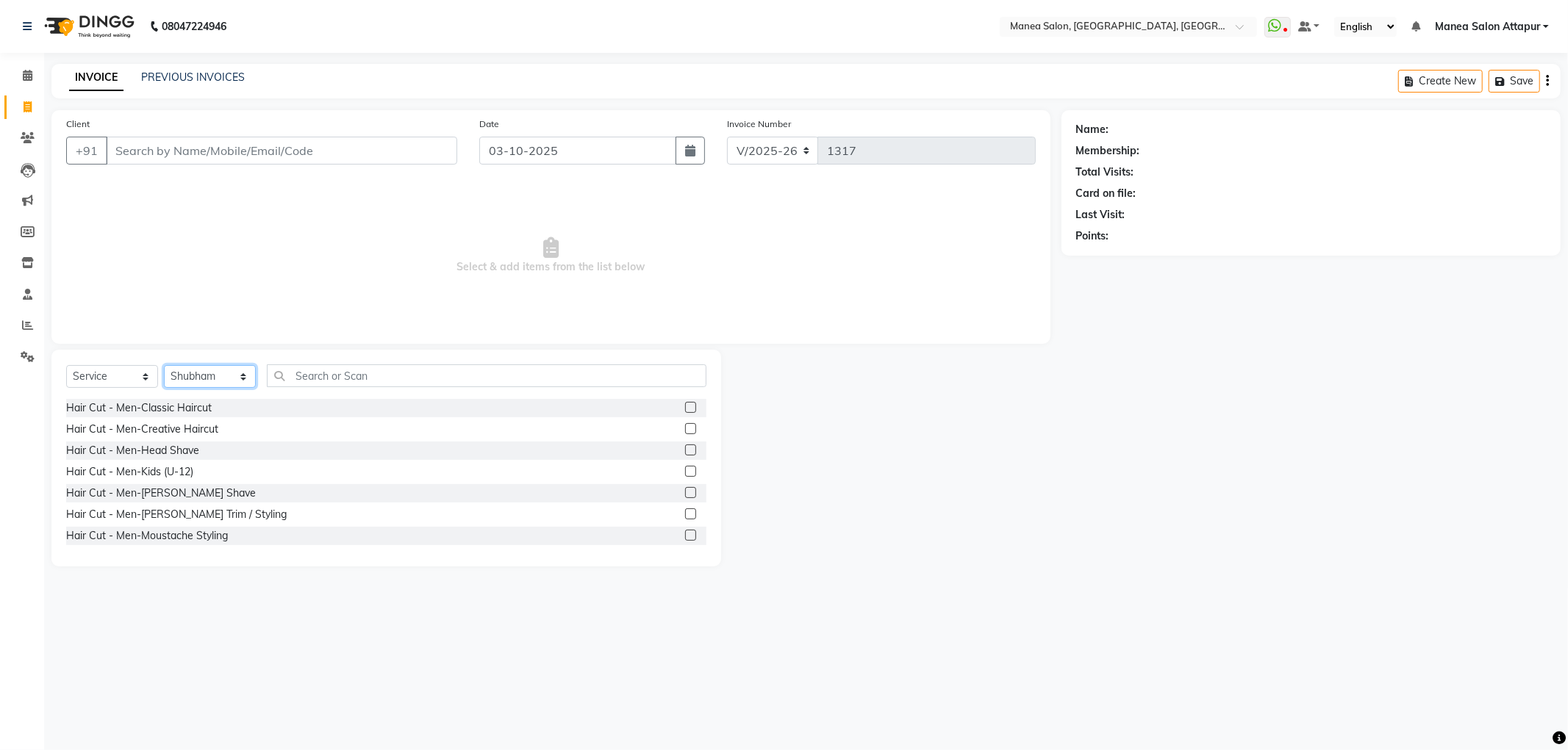
click at [174, 376] on select "Select Stylist Aryan Ashok [PERSON_NAME] [PERSON_NAME] [PERSON_NAME] [PERSON_NA…" at bounding box center [210, 376] width 92 height 23
select select "78234"
click at [164, 366] on select "Select Stylist Aryan Ashok [PERSON_NAME] [PERSON_NAME] [PERSON_NAME] [PERSON_NA…" at bounding box center [210, 376] width 92 height 23
click at [336, 376] on input "text" at bounding box center [486, 376] width 439 height 23
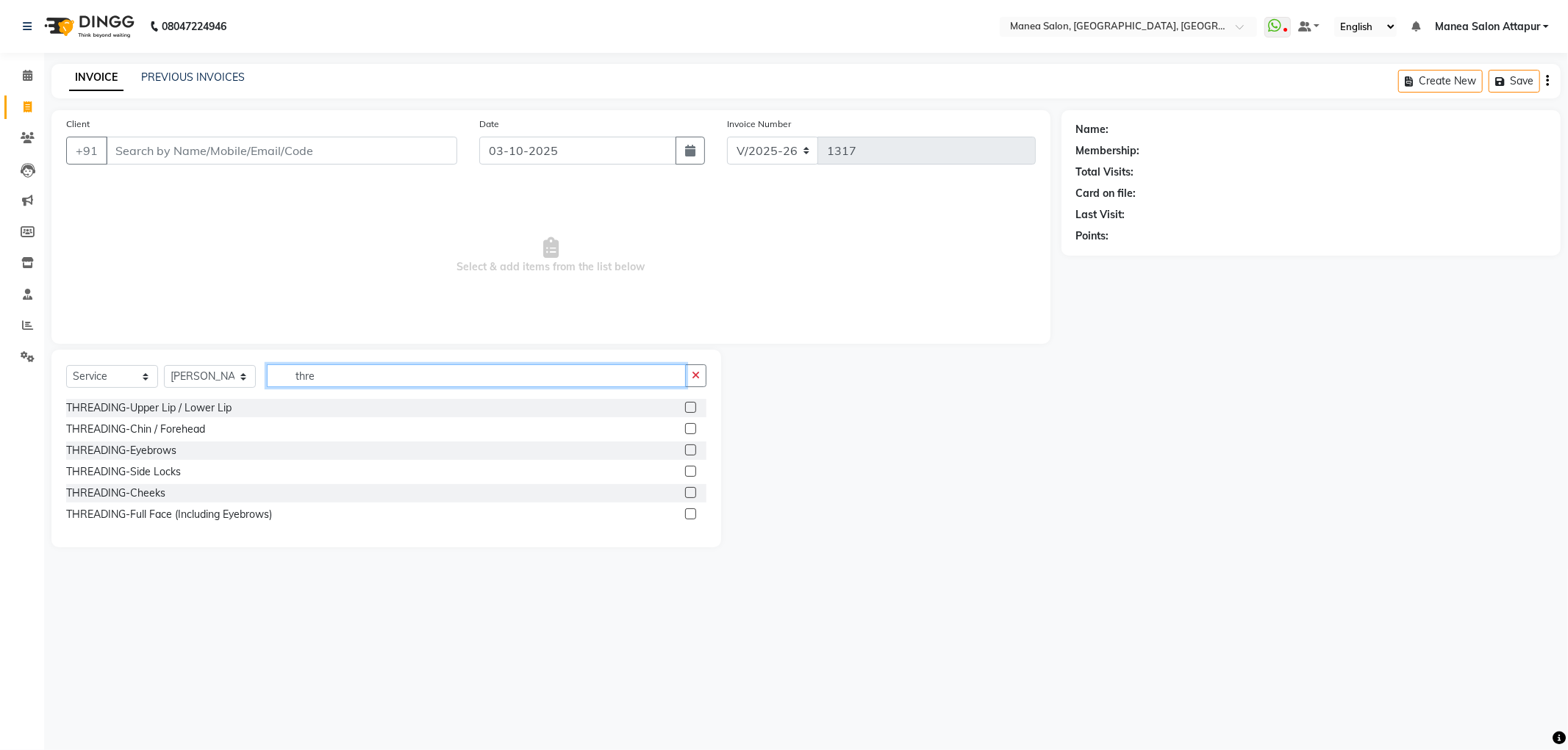
type input "thre"
click at [693, 449] on label at bounding box center [690, 450] width 11 height 11
click at [693, 449] on input "checkbox" at bounding box center [690, 450] width 10 height 10
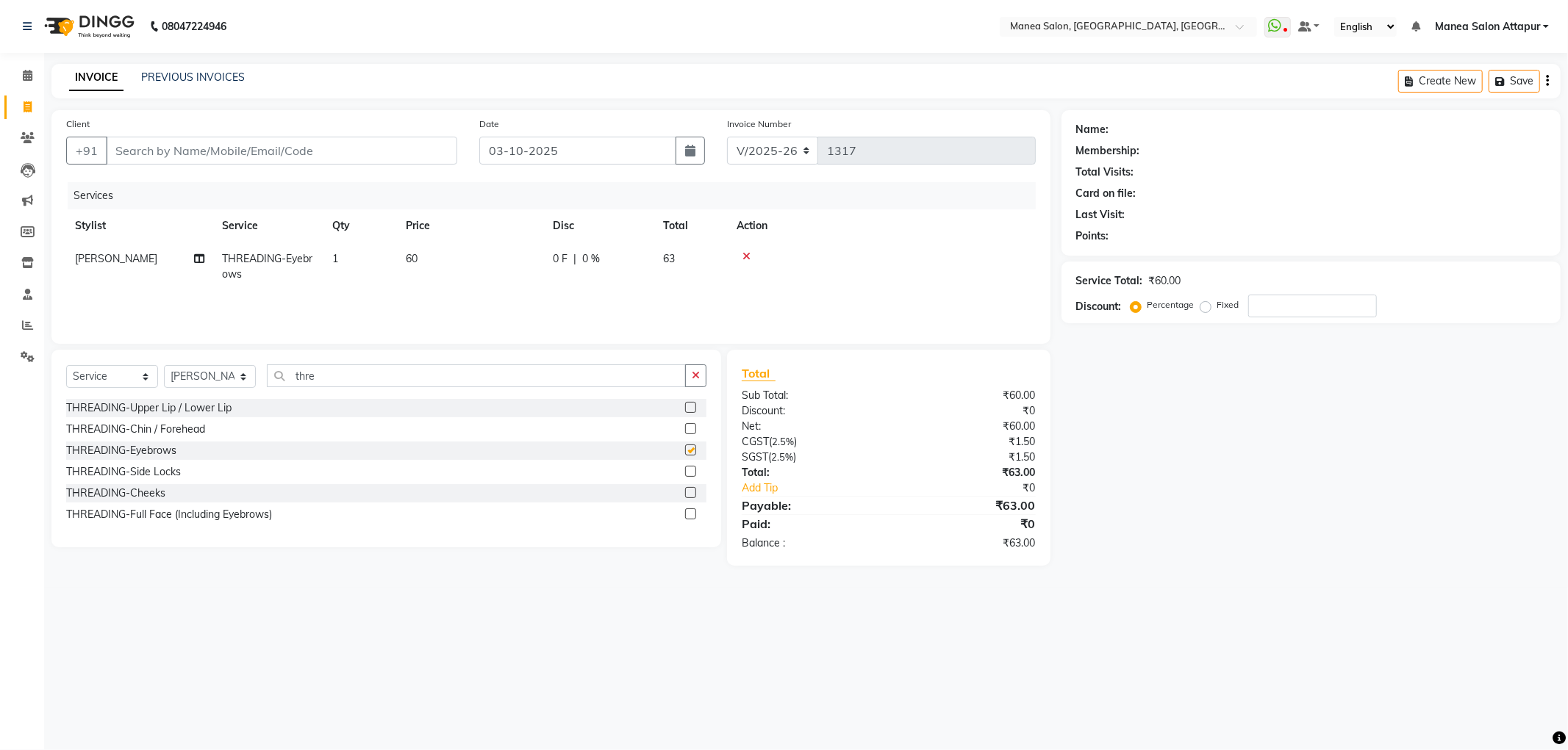
checkbox input "false"
click at [198, 381] on select "Select Stylist Aryan Ashok [PERSON_NAME] [PERSON_NAME] [PERSON_NAME] [PERSON_NA…" at bounding box center [210, 376] width 92 height 23
select select "58090"
click at [164, 366] on select "Select Stylist Aryan Ashok [PERSON_NAME] [PERSON_NAME] [PERSON_NAME] [PERSON_NA…" at bounding box center [210, 376] width 92 height 23
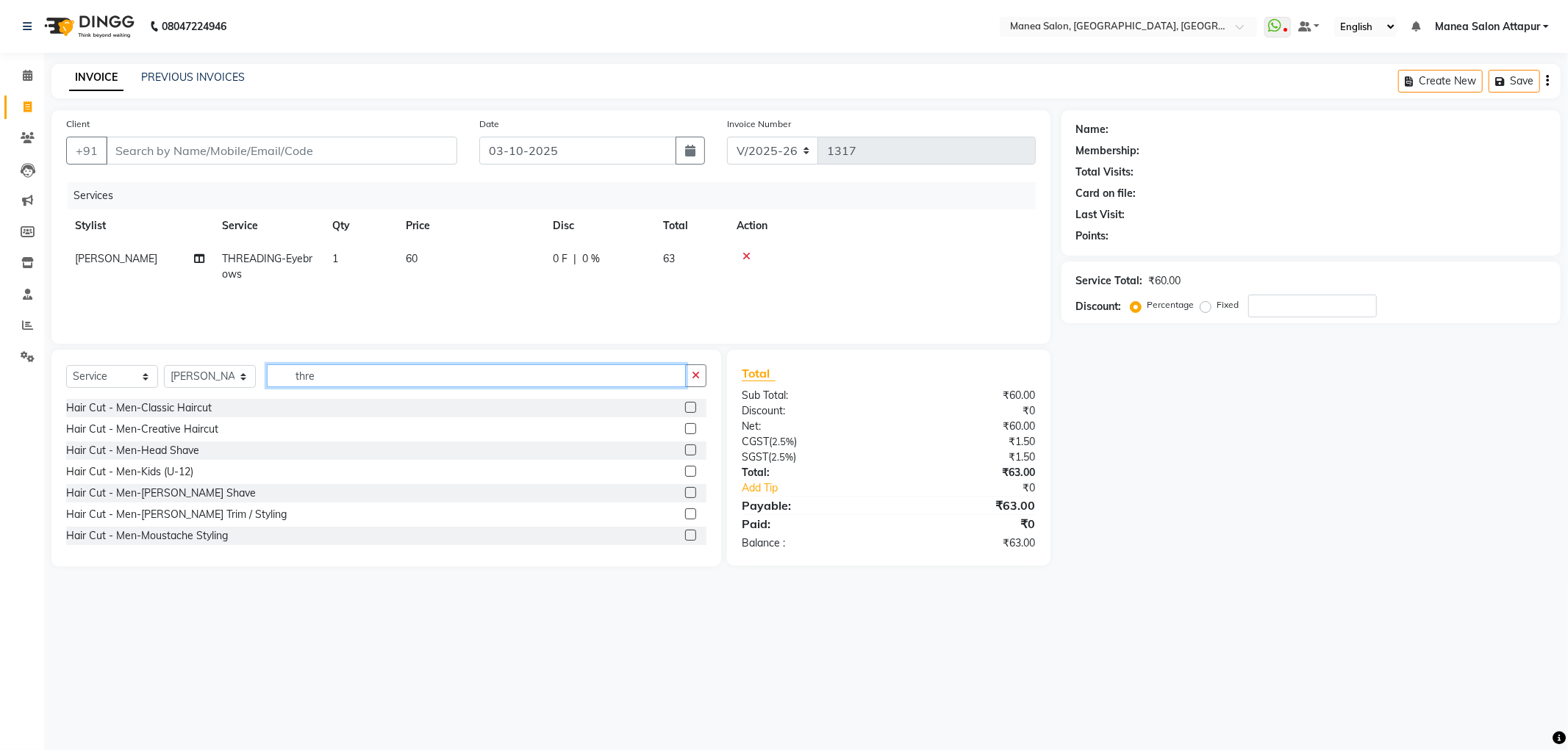
click at [643, 374] on input "thre" at bounding box center [476, 376] width 419 height 23
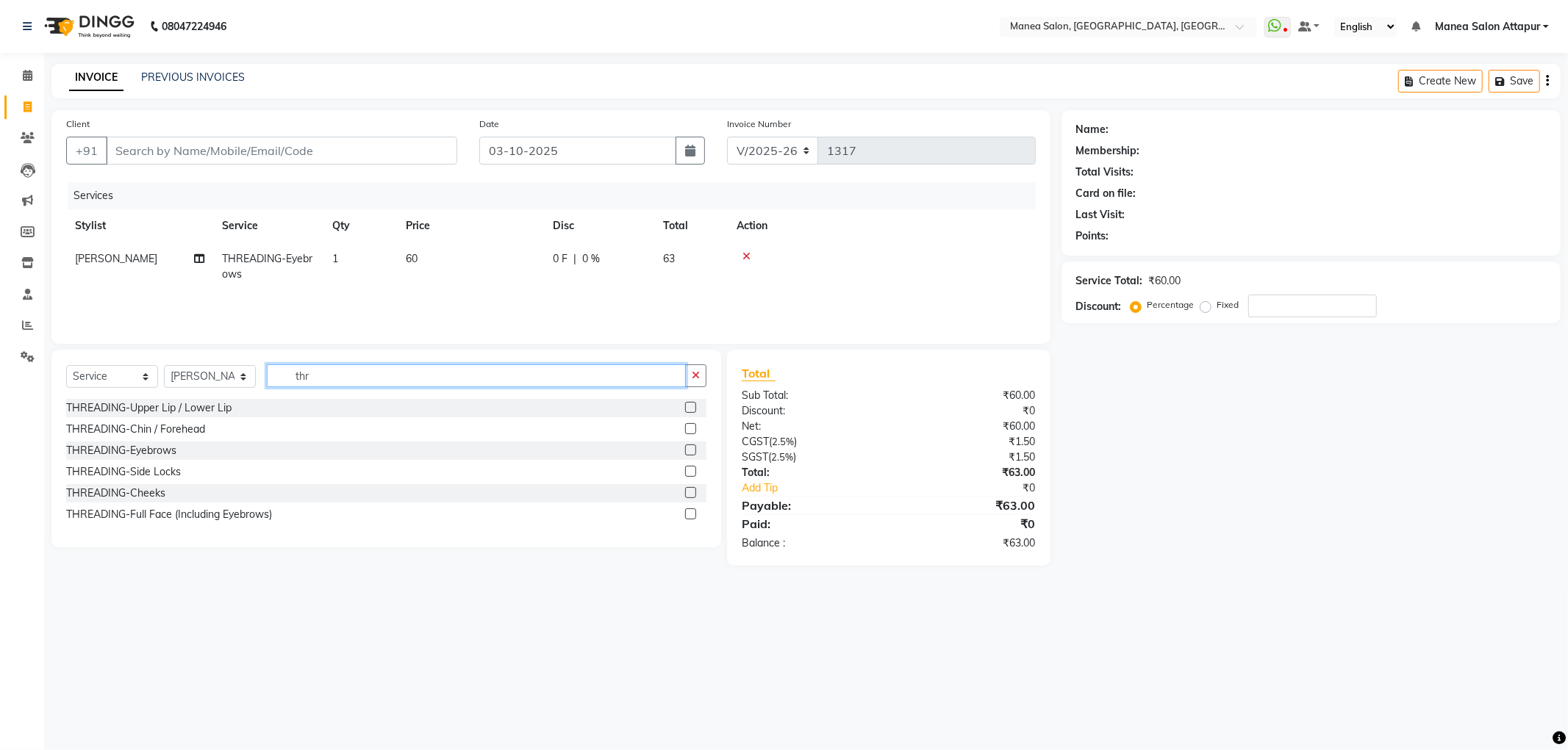
type input "thr"
click at [695, 452] on label at bounding box center [690, 450] width 11 height 11
click at [695, 452] on input "checkbox" at bounding box center [690, 450] width 10 height 10
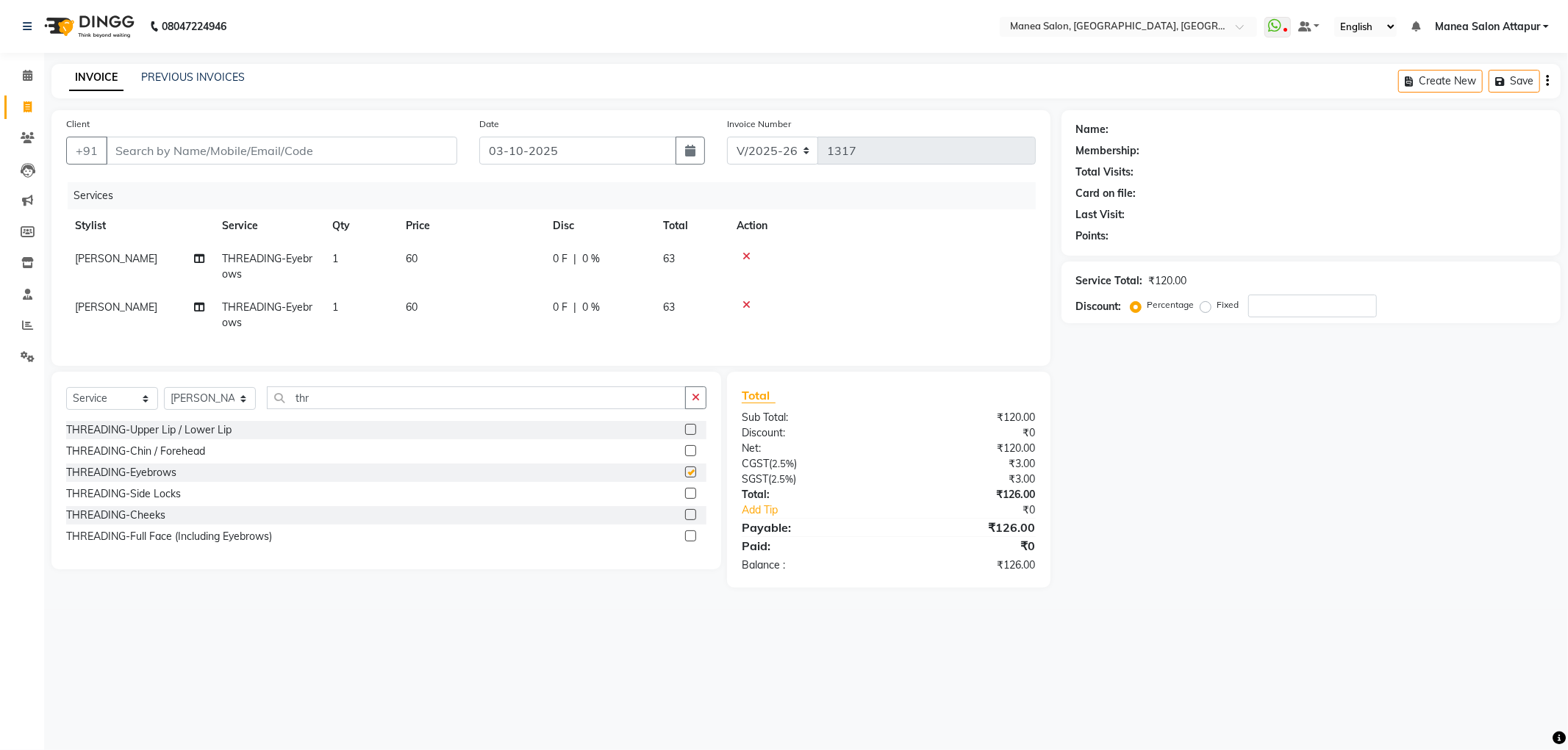
checkbox input "false"
click at [224, 152] on input "Client" at bounding box center [281, 150] width 351 height 28
click at [210, 151] on input "Client" at bounding box center [281, 150] width 351 height 28
type input "8"
type input "0"
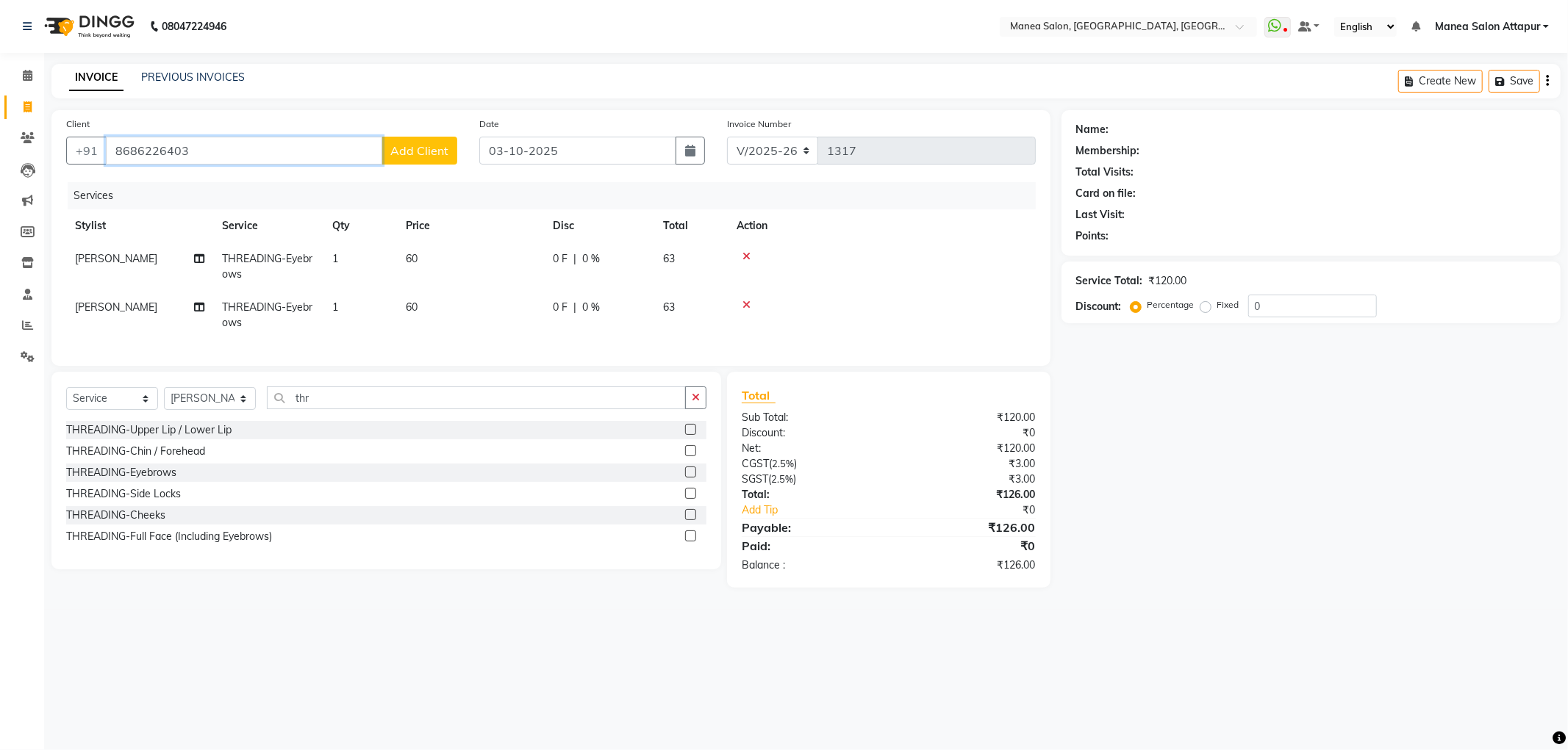
type input "8686226403"
click at [425, 154] on span "Add Client" at bounding box center [419, 151] width 58 height 15
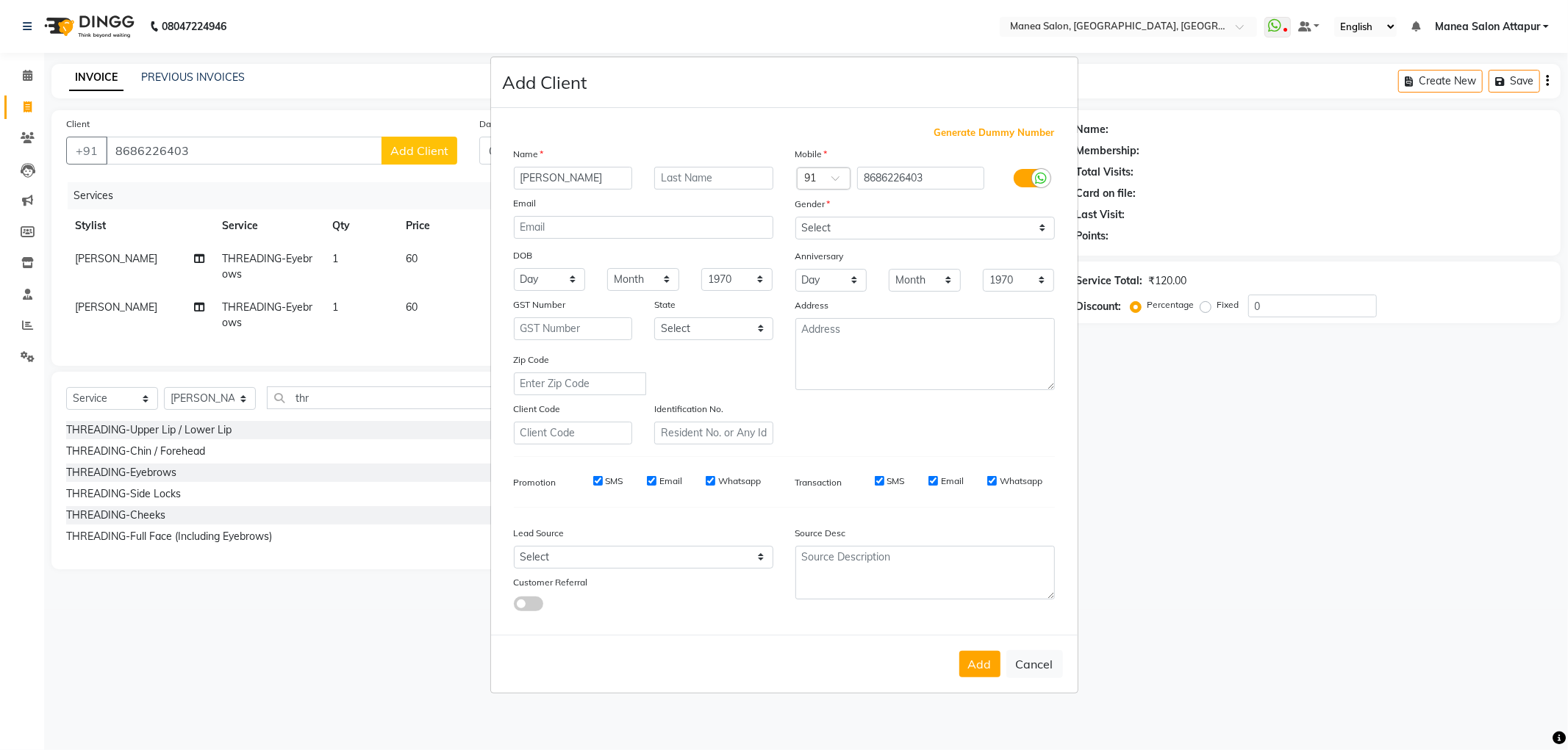
type input "[PERSON_NAME]"
drag, startPoint x: 860, startPoint y: 224, endPoint x: 861, endPoint y: 236, distance: 12.0
click at [860, 225] on select "Select [DEMOGRAPHIC_DATA] [DEMOGRAPHIC_DATA] Other Prefer Not To Say" at bounding box center [925, 228] width 259 height 23
select select "[DEMOGRAPHIC_DATA]"
click at [796, 217] on select "Select [DEMOGRAPHIC_DATA] [DEMOGRAPHIC_DATA] Other Prefer Not To Say" at bounding box center [925, 228] width 259 height 23
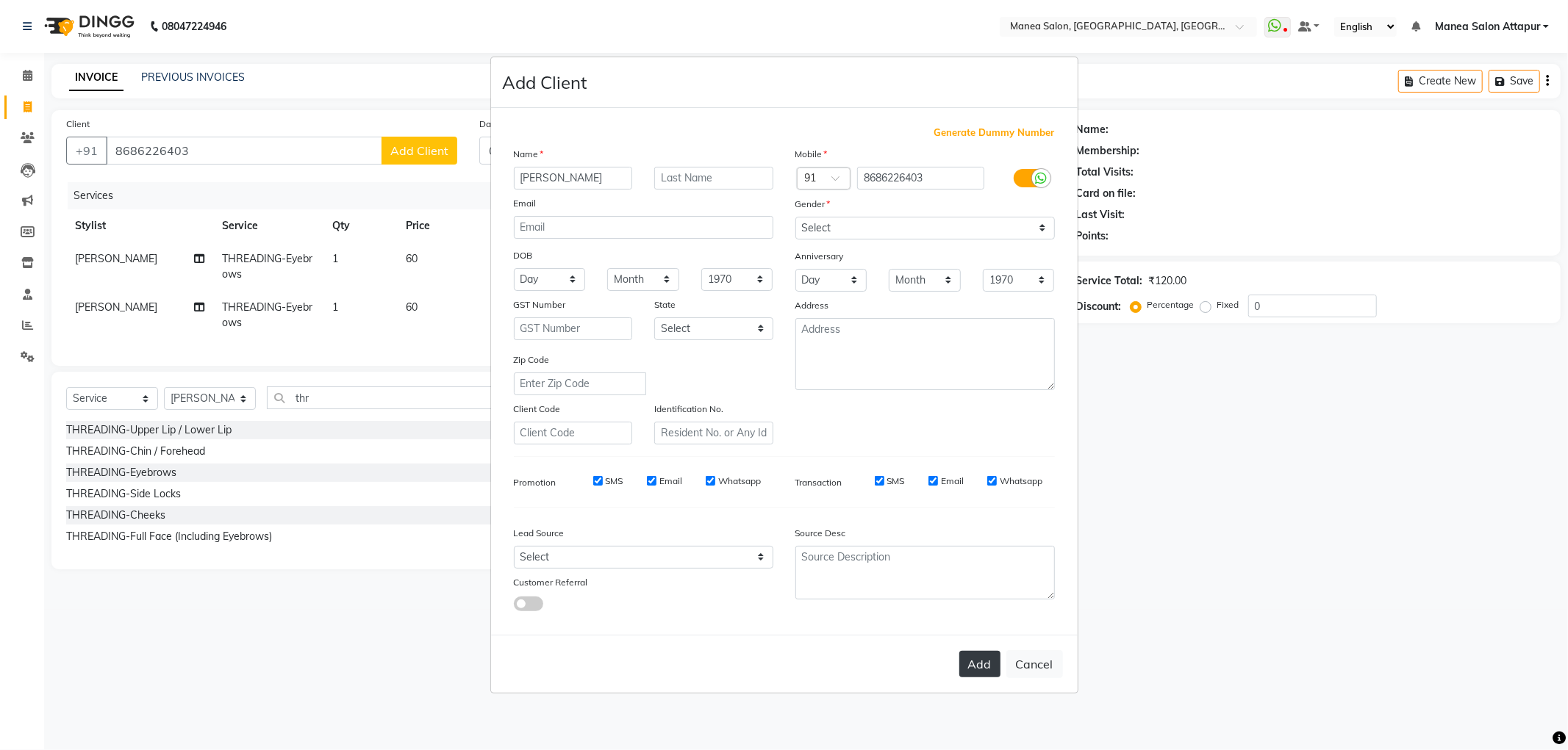
click at [981, 664] on button "Add" at bounding box center [979, 664] width 41 height 26
select select
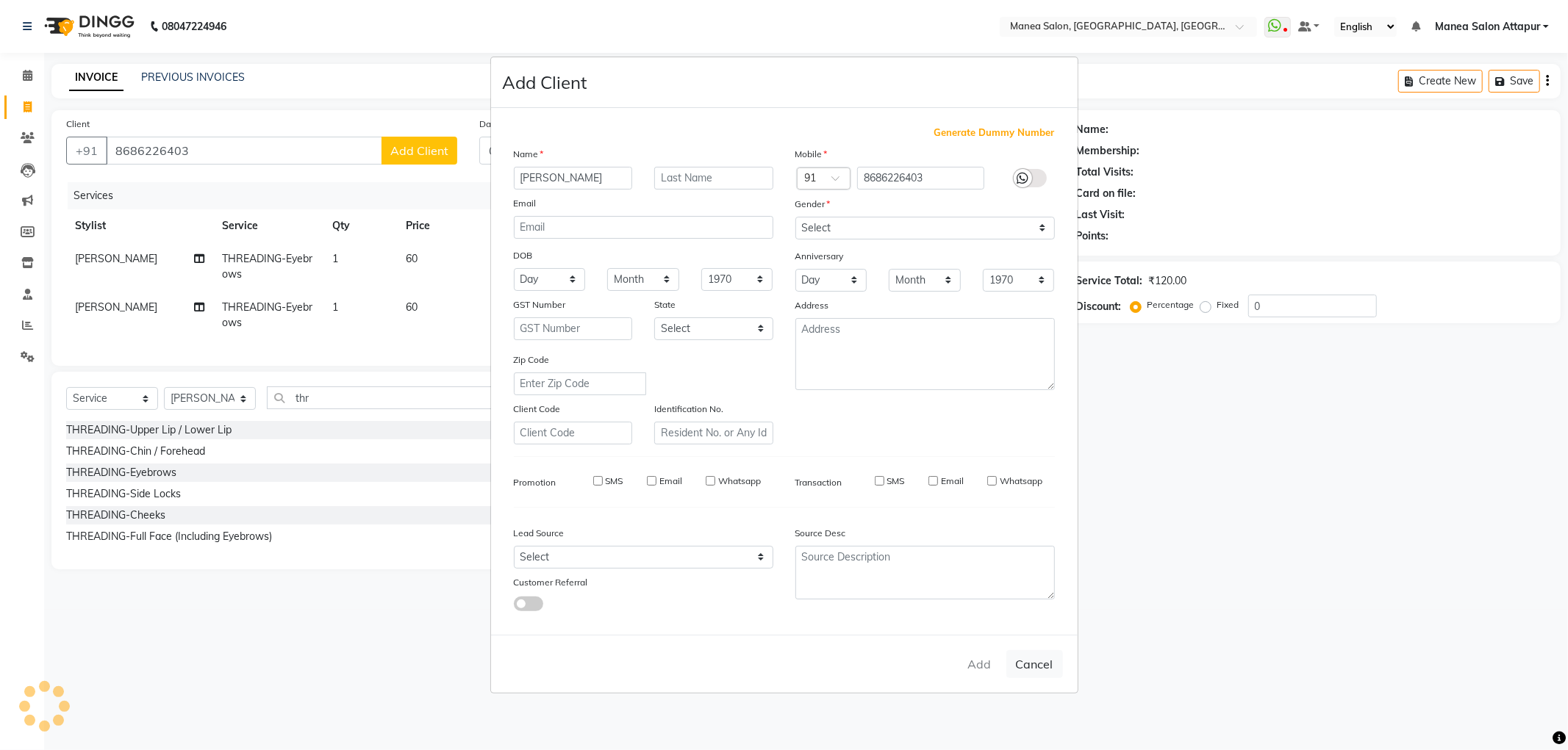
select select
checkbox input "false"
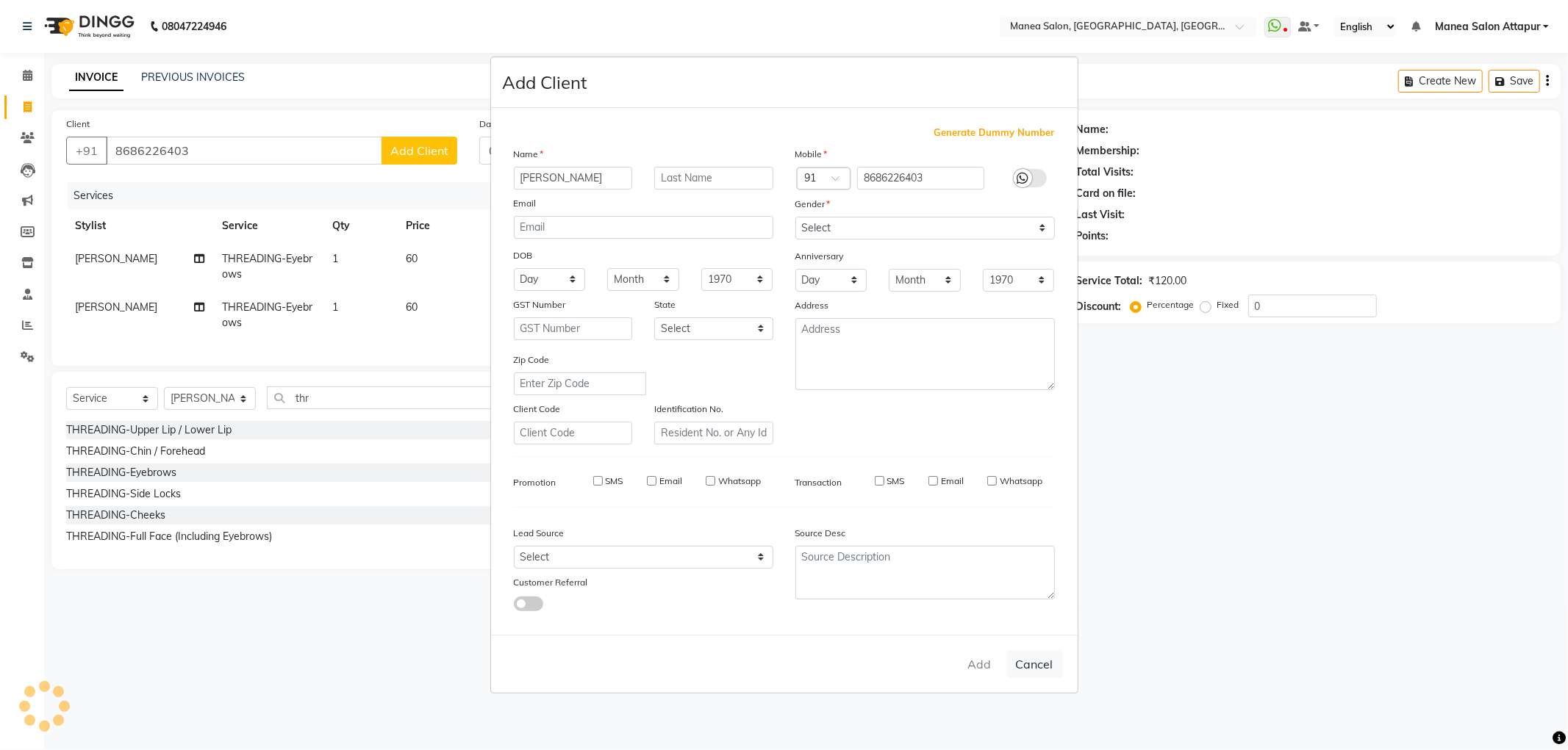
checkbox input "false"
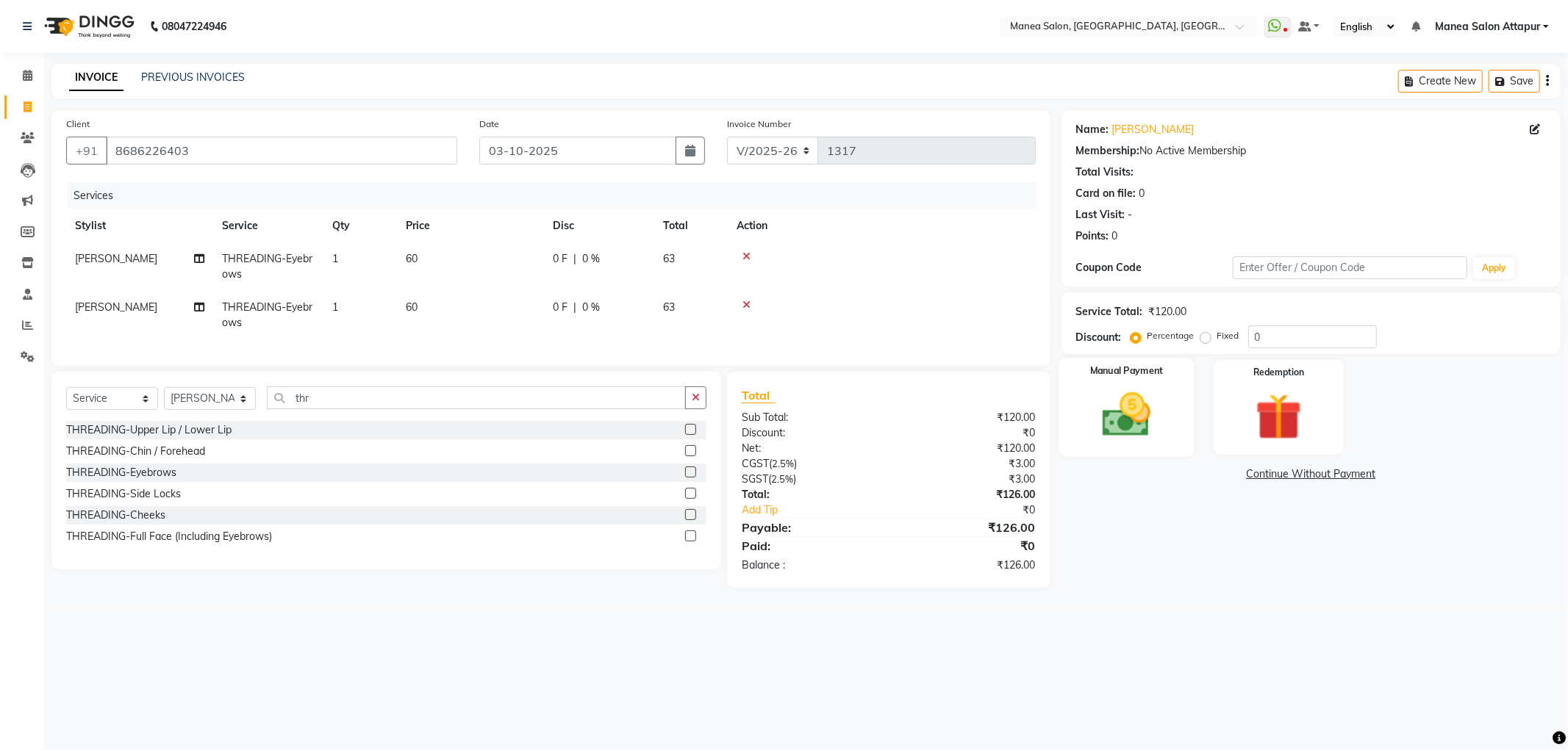
click at [1110, 428] on img at bounding box center [1126, 415] width 78 height 56
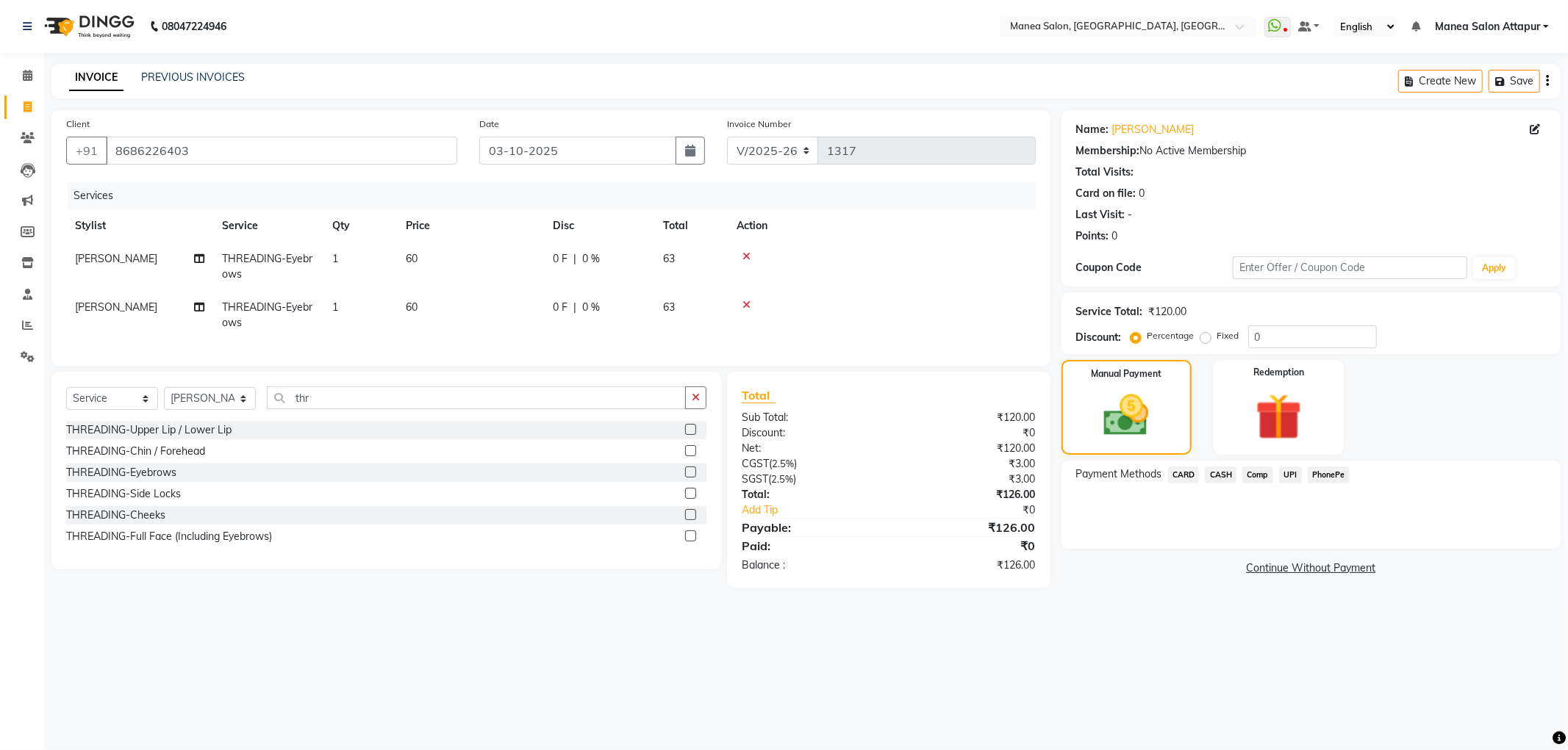
click at [1296, 483] on div "UPI" at bounding box center [1287, 476] width 28 height 20
click at [1290, 479] on span "UPI" at bounding box center [1290, 475] width 23 height 17
drag, startPoint x: 1297, startPoint y: 551, endPoint x: 1290, endPoint y: 548, distance: 7.6
click at [1291, 548] on button "Add Payment" at bounding box center [1393, 552] width 306 height 23
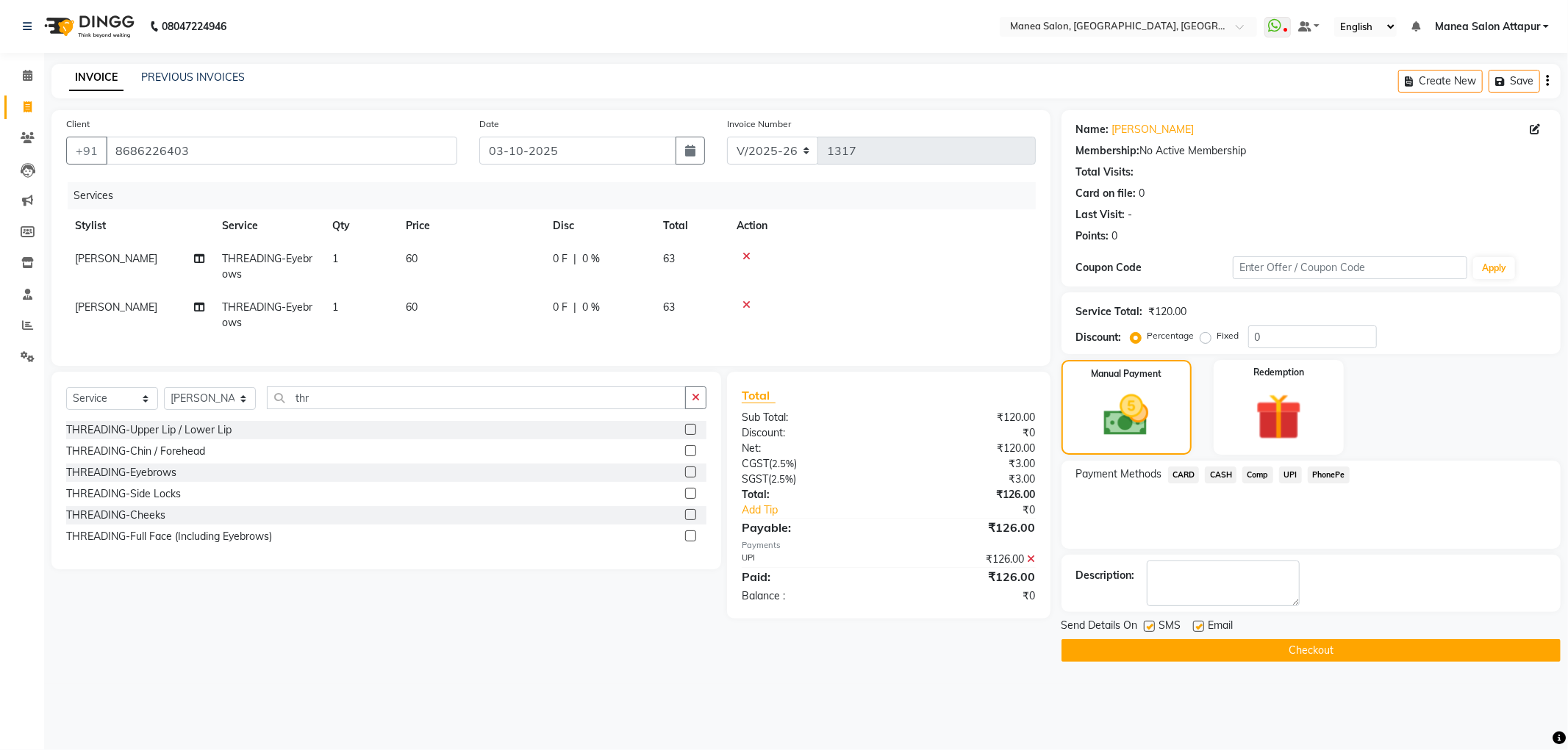
click at [1156, 643] on button "Checkout" at bounding box center [1310, 651] width 499 height 23
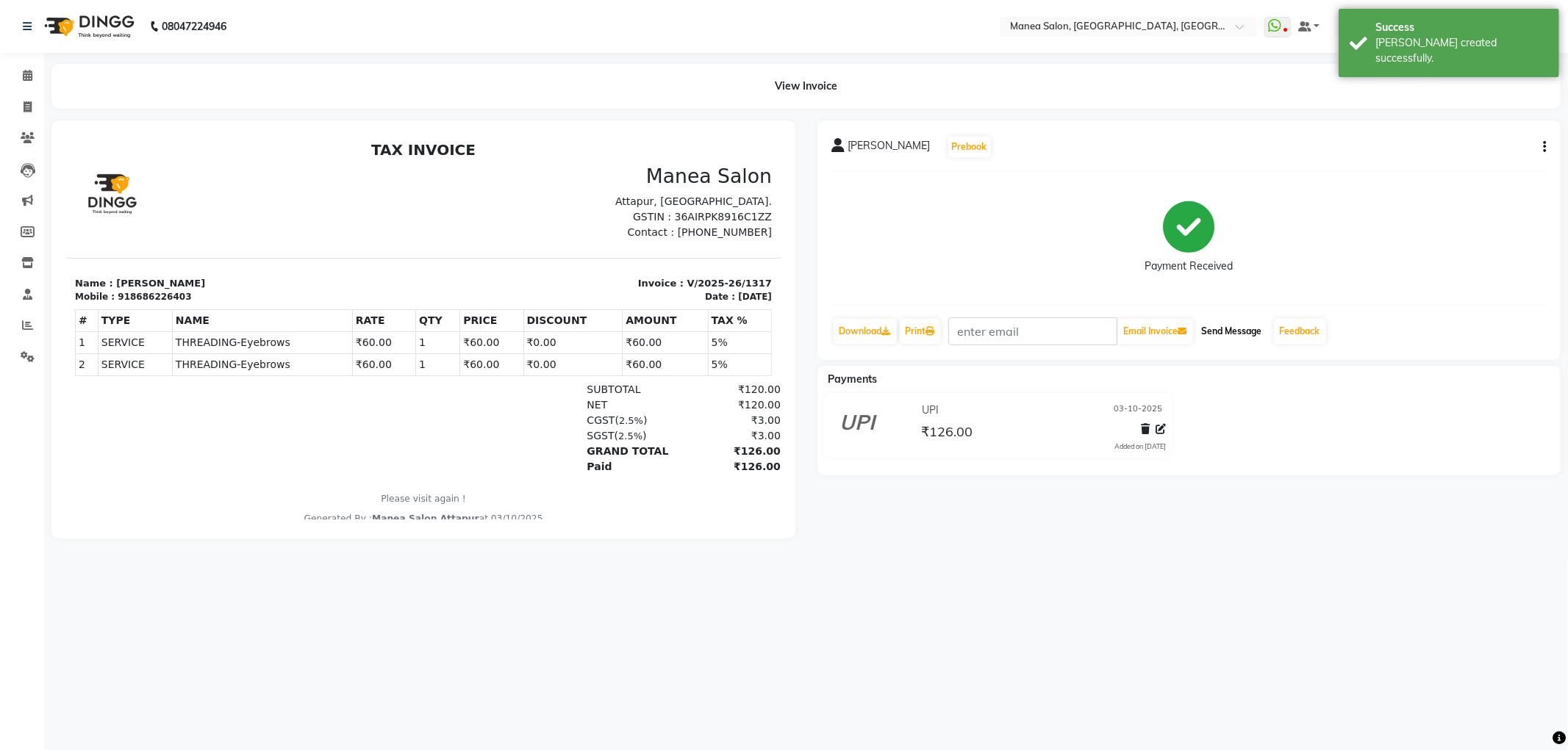
click at [1259, 331] on button "Send Message" at bounding box center [1232, 332] width 72 height 25
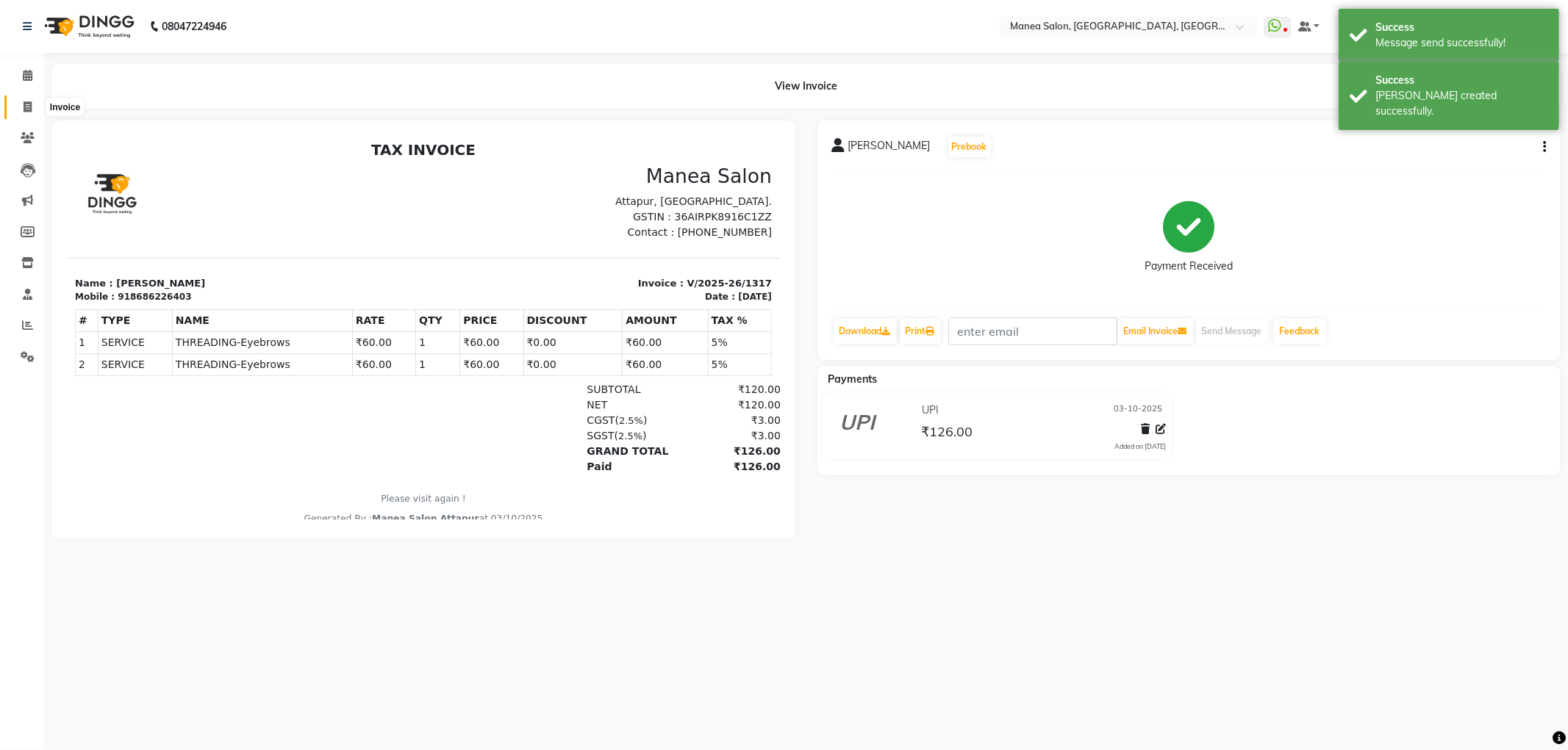
click at [25, 104] on icon at bounding box center [28, 107] width 8 height 11
select select "service"
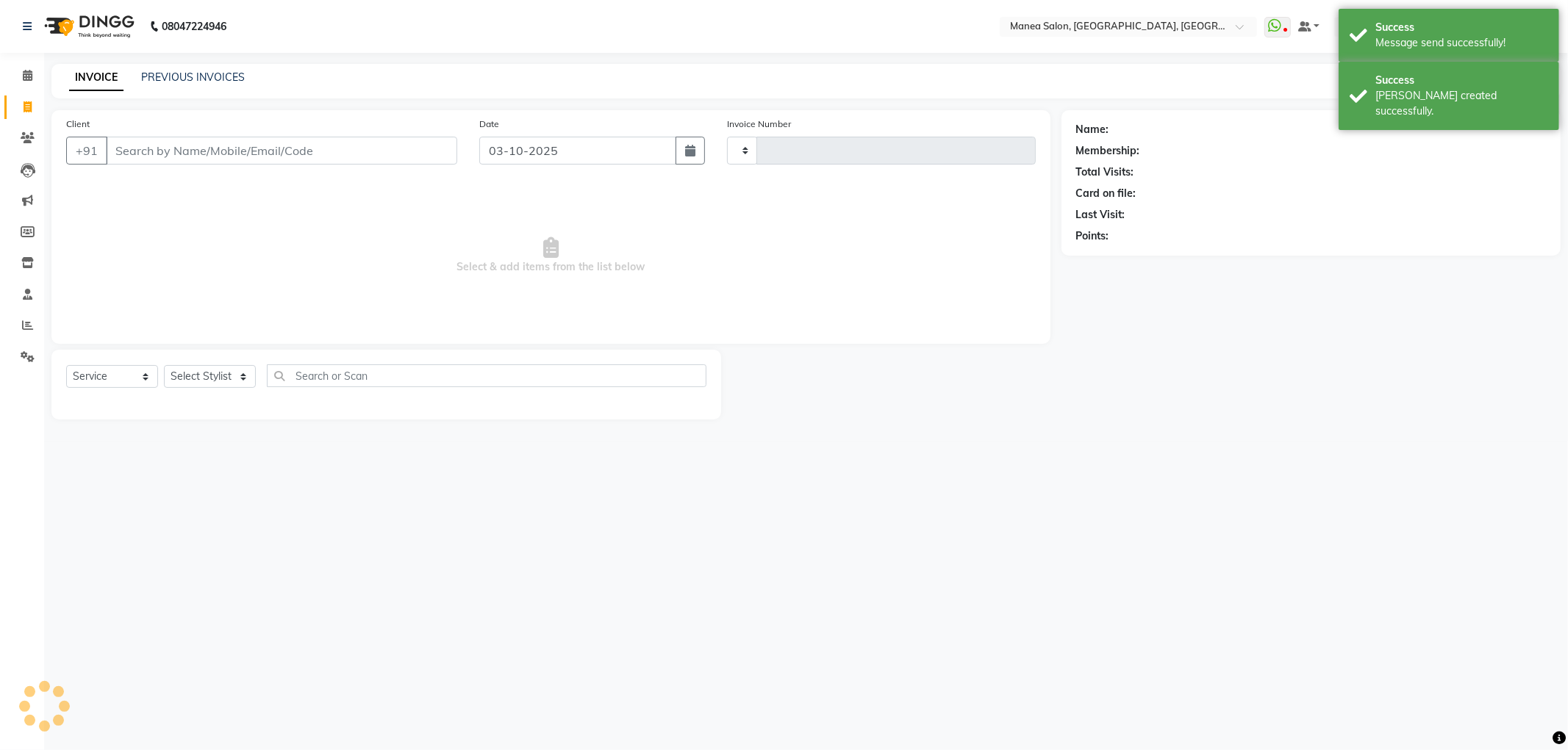
type input "1318"
select select "6587"
select select "membership"
